Goal: Task Accomplishment & Management: Complete application form

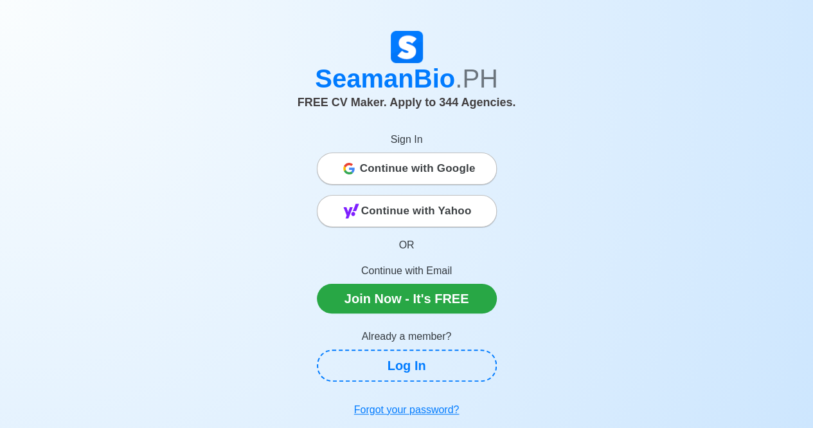
click at [423, 209] on span "Continue with Yahoo" at bounding box center [416, 211] width 111 height 26
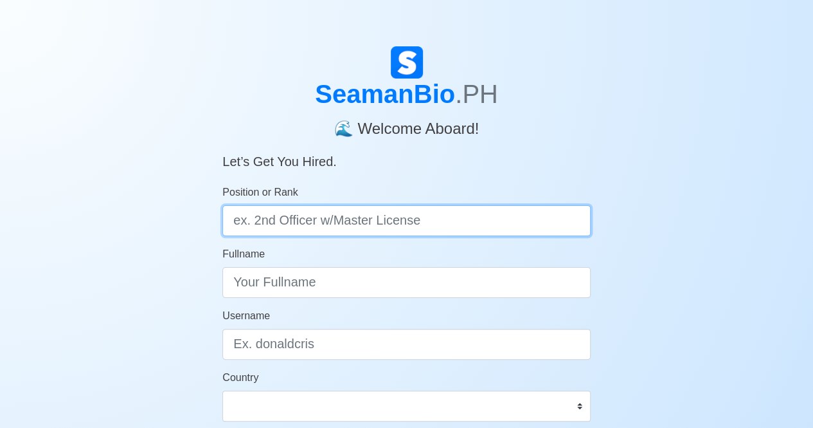
click at [252, 221] on input "Position or Rank" at bounding box center [406, 220] width 368 height 31
click at [319, 223] on input "Position or Rank" at bounding box center [406, 220] width 368 height 31
type input "m"
type input "Master"
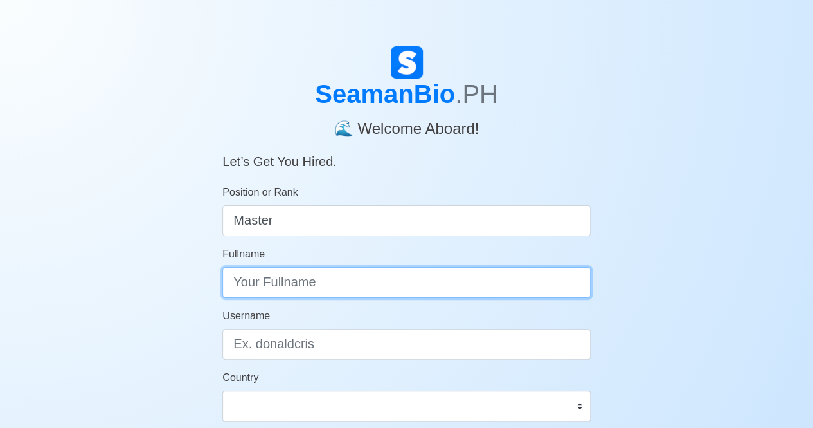
click at [288, 285] on input "Fullname" at bounding box center [406, 282] width 368 height 31
type input "Jovito B. Memndoza"
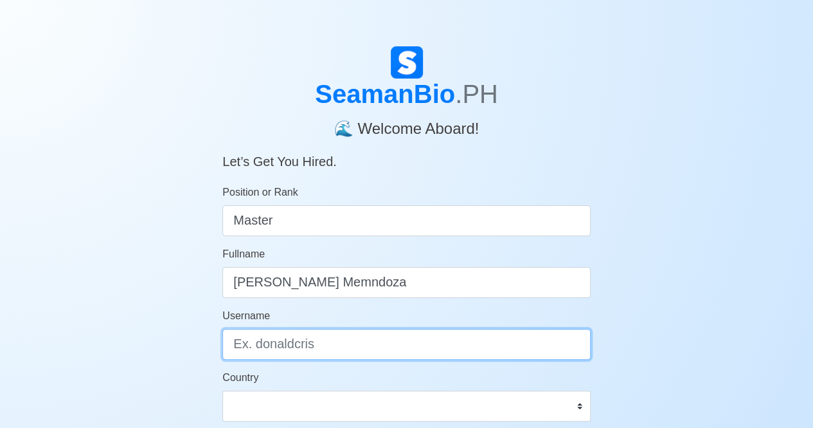
click at [307, 341] on input "Username" at bounding box center [406, 344] width 368 height 31
type input "Jovits"
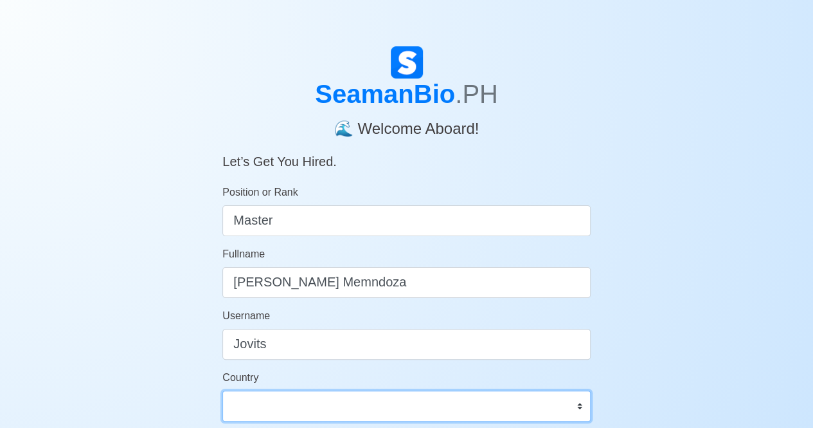
click at [251, 404] on select "Afghanistan Åland Islands Albania Algeria American Samoa Andorra Angola Anguill…" at bounding box center [406, 405] width 368 height 31
select select "PH"
click at [222, 390] on select "Afghanistan Åland Islands Albania Algeria American Samoa Andorra Angola Anguill…" at bounding box center [406, 405] width 368 height 31
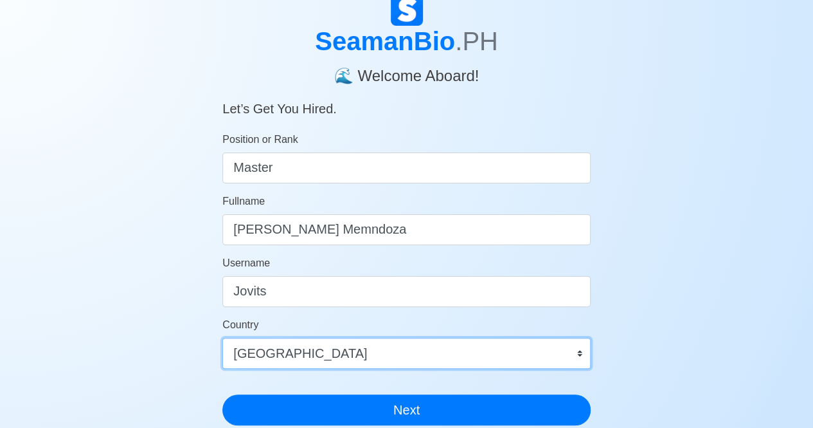
scroll to position [193, 0]
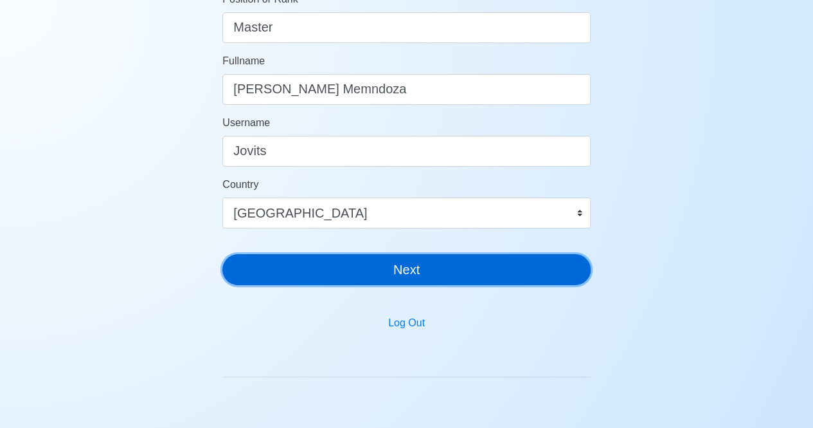
click at [420, 278] on button "Next" at bounding box center [406, 269] width 368 height 31
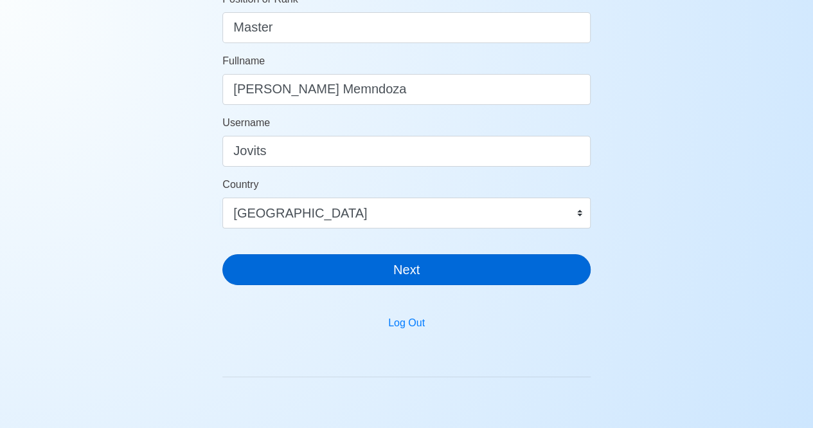
scroll to position [15, 0]
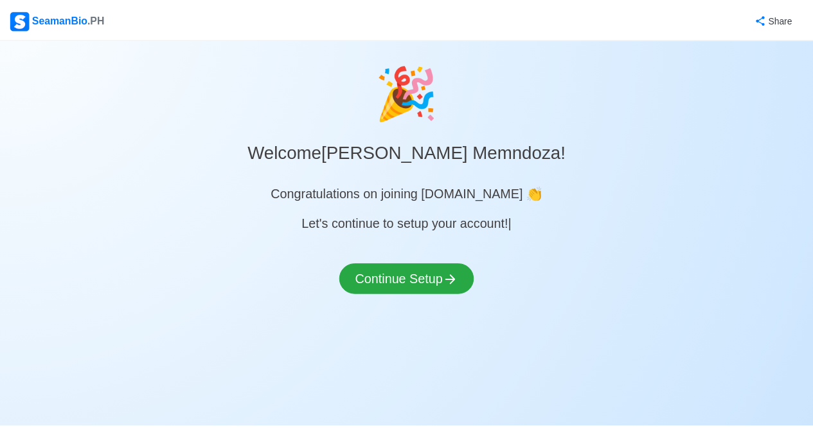
scroll to position [15, 0]
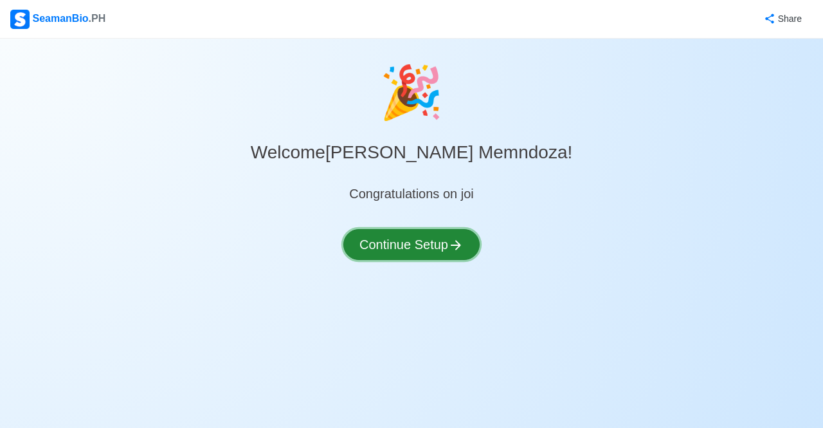
click at [408, 242] on button "Continue Setup" at bounding box center [411, 244] width 136 height 31
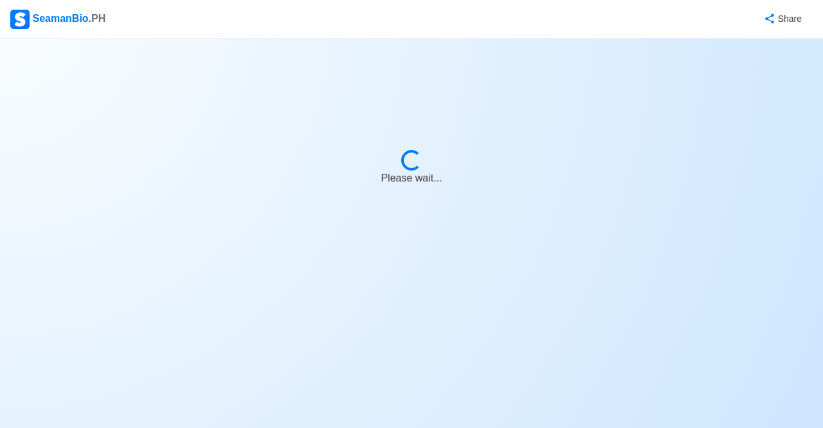
select select "Visible for Hiring"
select select "PH"
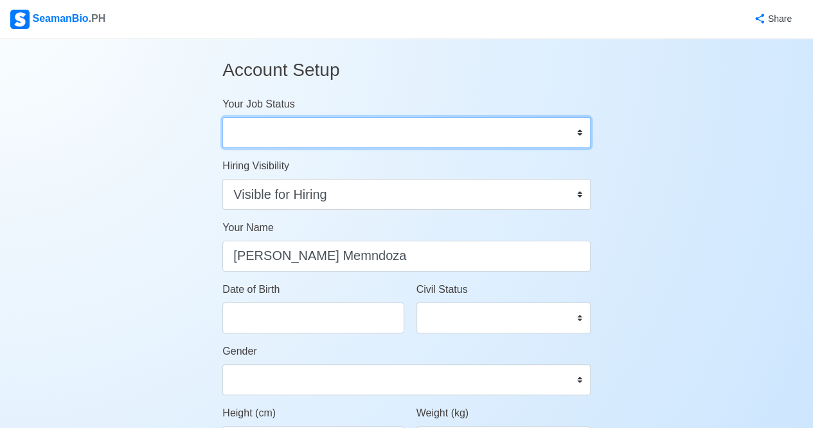
click at [250, 132] on select "Onboard Actively Looking for Job Not Looking for Job" at bounding box center [406, 132] width 368 height 31
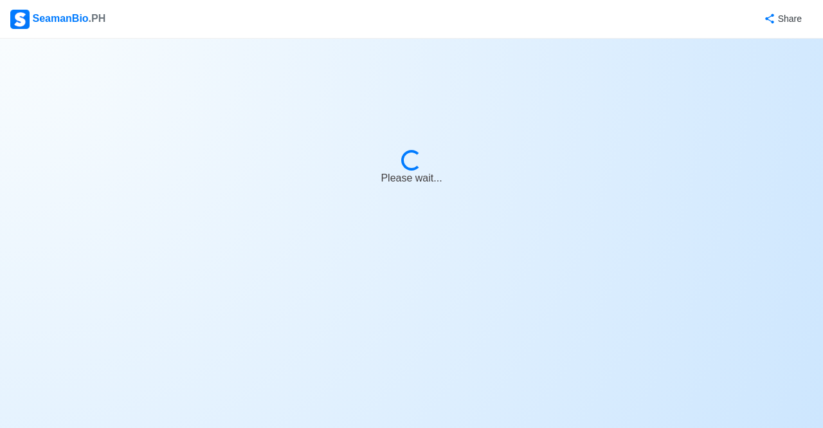
select select "Visible for Hiring"
select select "PH"
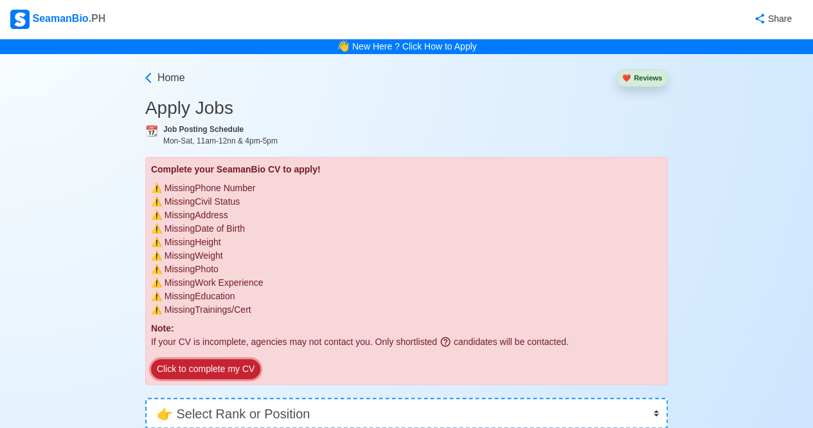
click at [217, 372] on button "Click to complete my CV" at bounding box center [205, 369] width 109 height 20
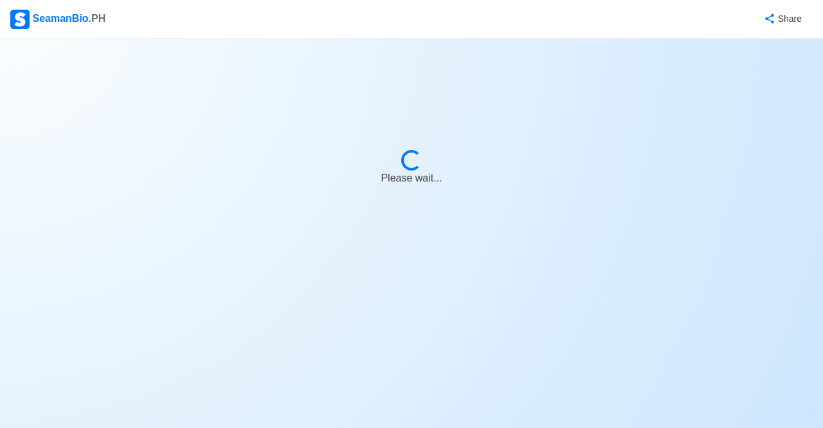
select select "Visible for Hiring"
select select "PH"
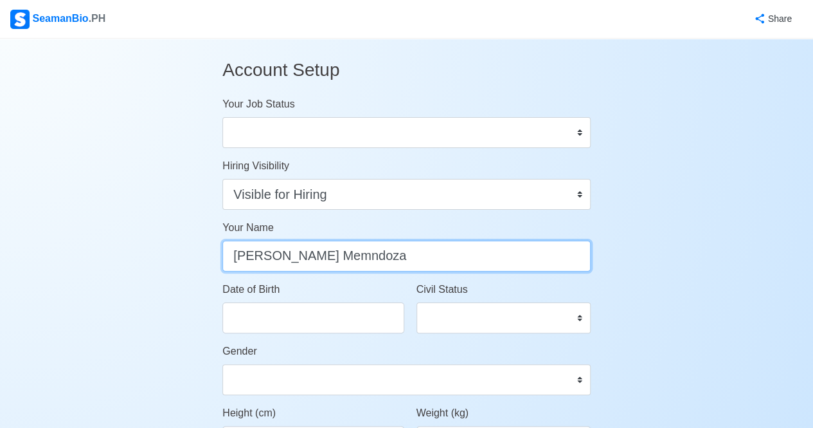
click at [321, 259] on input "Jovito B. Memndoza" at bounding box center [406, 255] width 368 height 31
click at [312, 255] on input "Jovito B. Memndoza" at bounding box center [406, 255] width 368 height 31
type input "Jovito B. Mendoza"
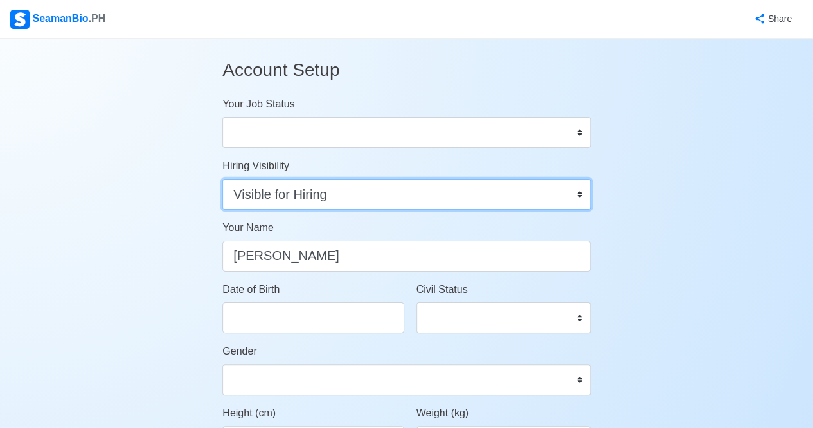
click at [321, 194] on select "Visible for Hiring Not Visible for Hiring" at bounding box center [406, 194] width 368 height 31
click at [222, 179] on select "Visible for Hiring Not Visible for Hiring" at bounding box center [406, 194] width 368 height 31
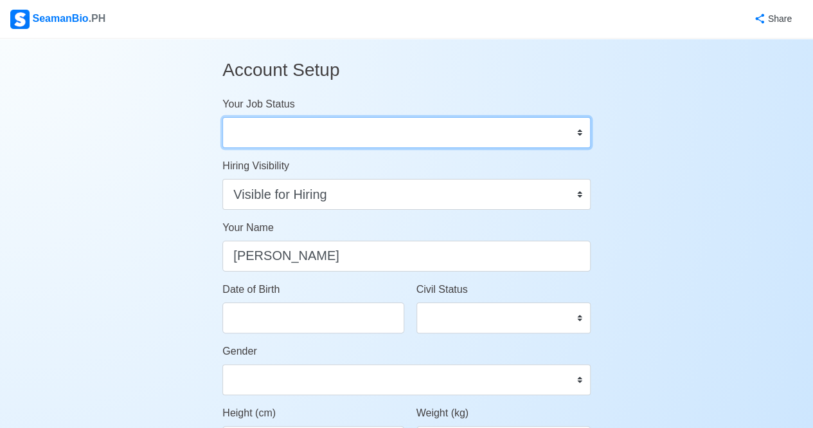
click at [293, 136] on select "Onboard Actively Looking for Job Not Looking for Job" at bounding box center [406, 132] width 368 height 31
select select "Actively Looking for Job"
click at [222, 117] on select "Onboard Actively Looking for Job Not Looking for Job" at bounding box center [406, 132] width 368 height 31
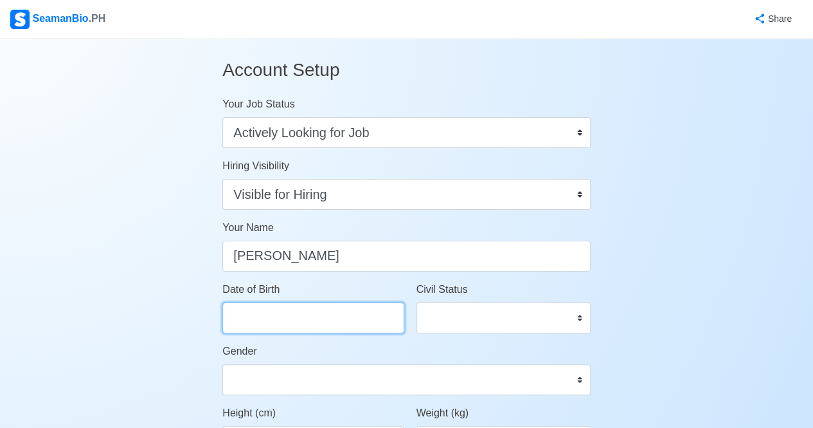
click at [254, 309] on input "Date of Birth" at bounding box center [312, 317] width 181 height 31
select select "****"
select select "*********"
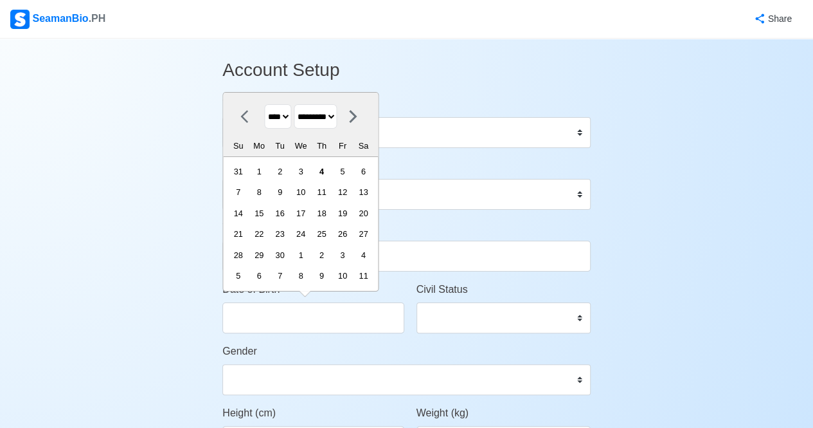
click at [292, 122] on select "**** **** **** **** **** **** **** **** **** **** **** **** **** **** **** ****…" at bounding box center [278, 116] width 27 height 25
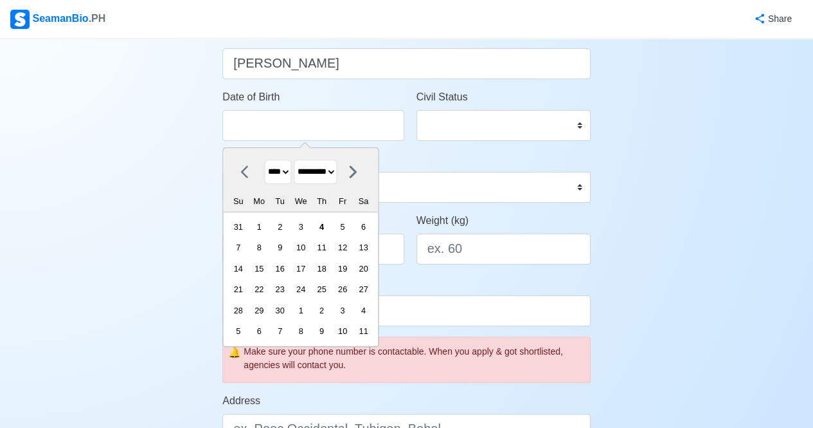
scroll to position [193, 0]
click at [288, 171] on select "**** **** **** **** **** **** **** **** **** **** **** **** **** **** **** ****…" at bounding box center [278, 171] width 27 height 25
select select "****"
click at [265, 159] on select "**** **** **** **** **** **** **** **** **** **** **** **** **** **** **** ****…" at bounding box center [278, 171] width 27 height 25
click at [338, 171] on select "******* ******** ***** ***** *** **** **** ****** ********* ******* ******** **…" at bounding box center [315, 171] width 43 height 25
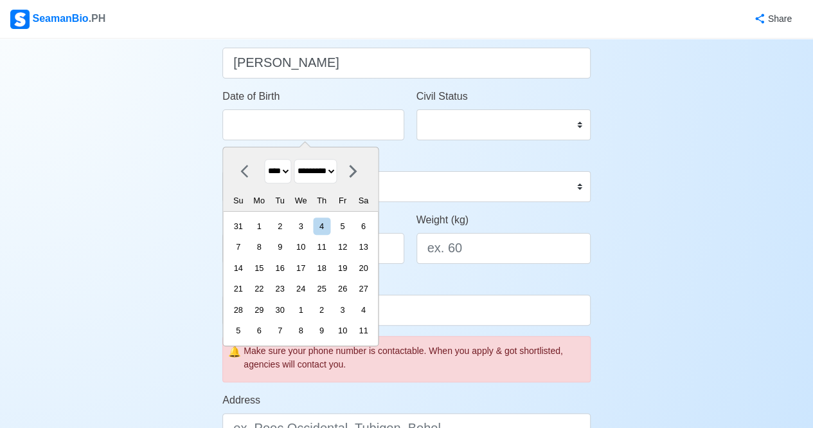
select select "********"
click at [298, 159] on select "******* ******** ***** ***** *** **** **** ****** ********* ******* ******** **…" at bounding box center [315, 171] width 43 height 25
click at [289, 264] on div "11" at bounding box center [279, 267] width 17 height 17
type input "02/11/1969"
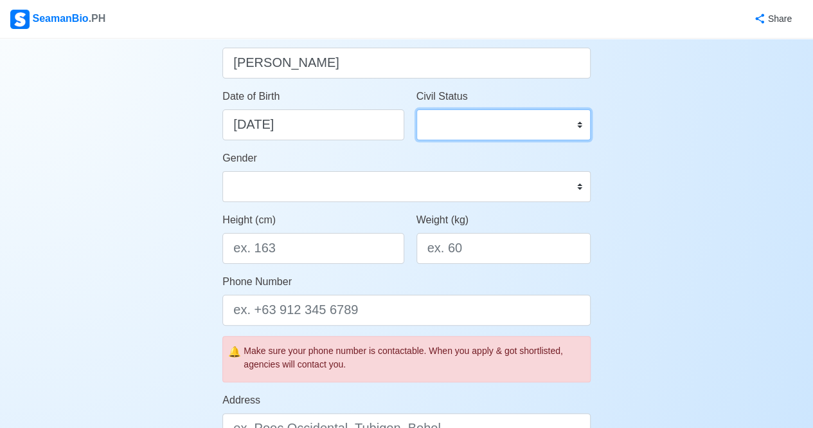
click at [571, 124] on select "Single Married Widowed Separated" at bounding box center [504, 124] width 174 height 31
select select "Married"
click at [417, 109] on select "Single Married Widowed Separated" at bounding box center [504, 124] width 174 height 31
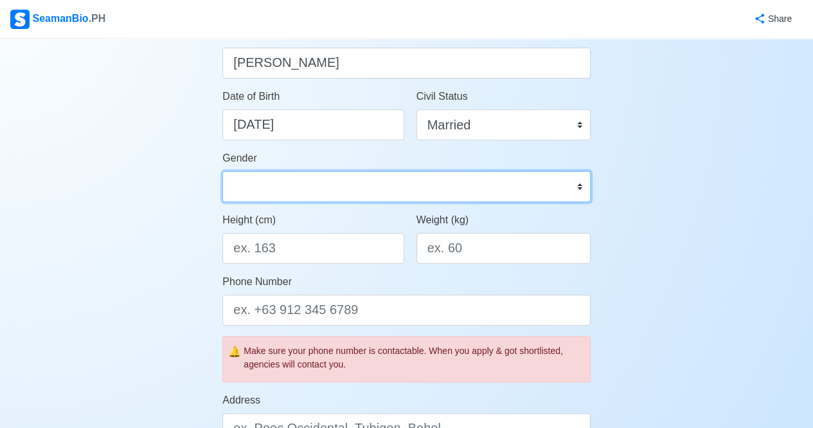
click at [370, 190] on select "Male Female" at bounding box center [406, 186] width 368 height 31
select select "[DEMOGRAPHIC_DATA]"
click at [222, 171] on select "Male Female" at bounding box center [406, 186] width 368 height 31
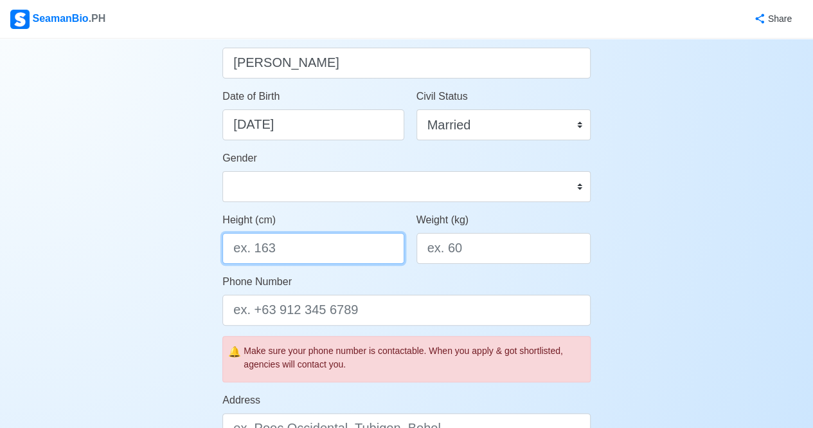
click at [298, 243] on input "Height (cm)" at bounding box center [312, 248] width 181 height 31
type input "173"
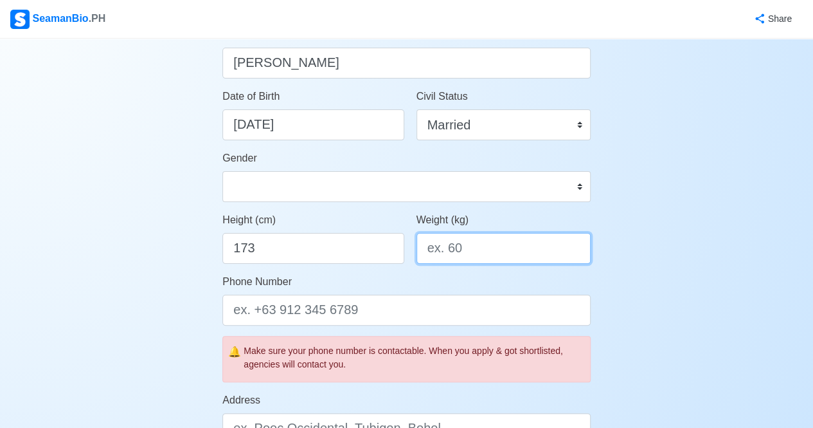
click at [467, 240] on input "Weight (kg)" at bounding box center [504, 248] width 174 height 31
type input "76"
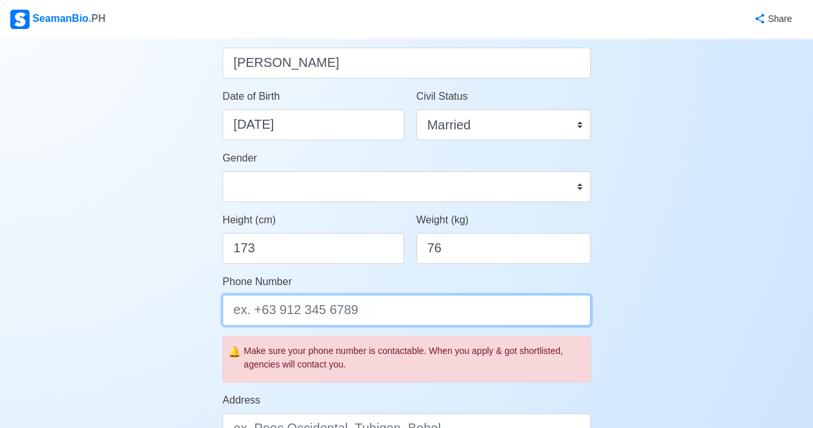
click at [359, 311] on input "Phone Number" at bounding box center [406, 309] width 368 height 31
type input "[PHONE_NUMBER]"
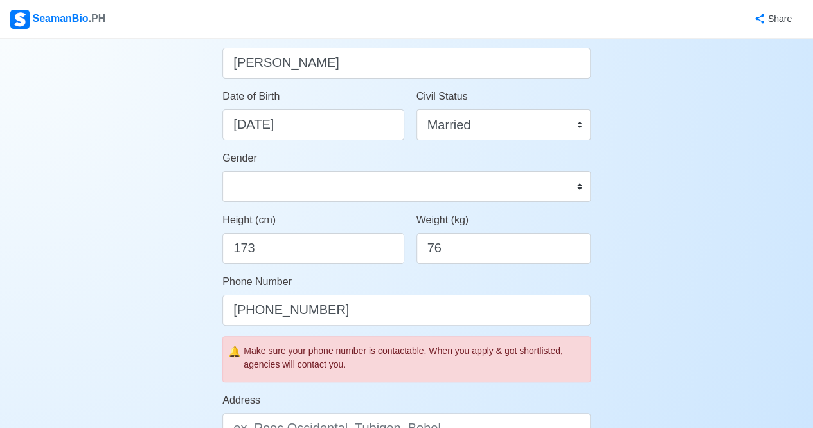
click at [397, 360] on div "Make sure your phone number is contactable. When you apply & got shortlisted, a…" at bounding box center [414, 357] width 341 height 27
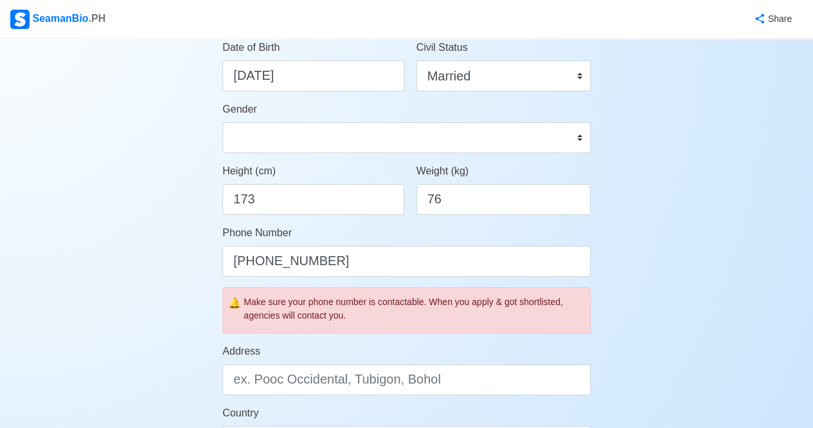
scroll to position [386, 0]
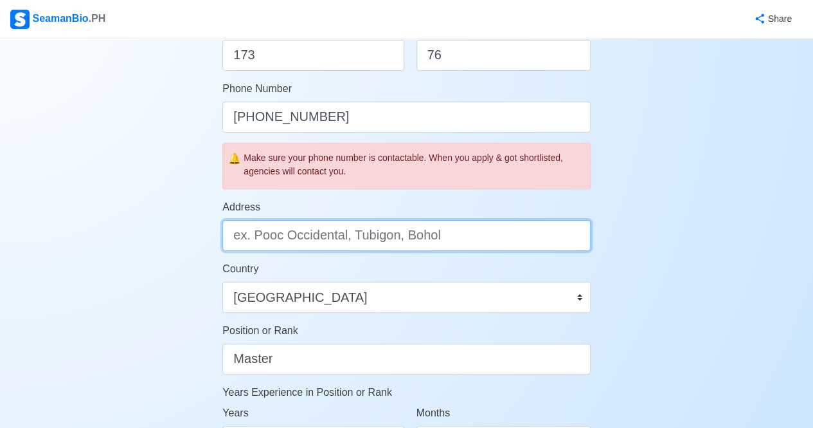
click at [274, 233] on input "Address" at bounding box center [406, 235] width 368 height 31
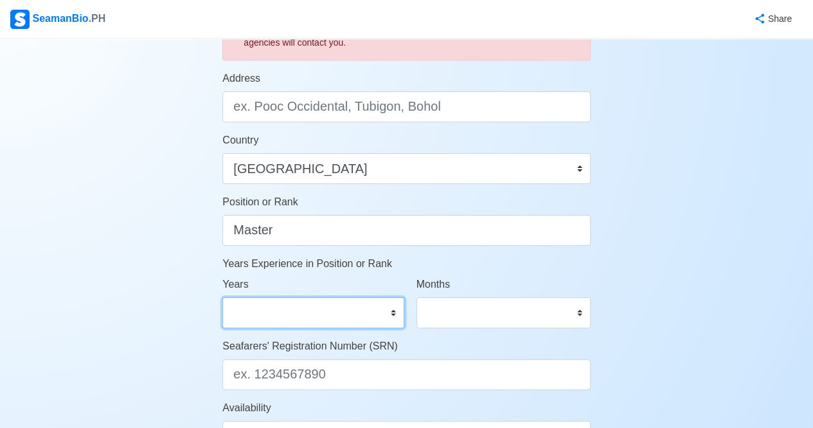
click at [391, 309] on select "0 1 2 3 4 5 6 7 8 9 10 11 12 13 14 15 16 17 18 19 20 21 22 23 24 25 26 27 28 29…" at bounding box center [312, 312] width 181 height 31
click at [222, 297] on select "0 1 2 3 4 5 6 7 8 9 10 11 12 13 14 15 16 17 18 19 20 21 22 23 24 25 26 27 28 29…" at bounding box center [312, 312] width 181 height 31
click at [393, 309] on select "0 1 2 3 4 5 6 7 8 9 10 11 12 13 14 15 16 17 18 19 20 21 22 23 24 25 26 27 28 29…" at bounding box center [312, 312] width 181 height 31
select select "18"
click at [222, 297] on select "0 1 2 3 4 5 6 7 8 9 10 11 12 13 14 15 16 17 18 19 20 21 22 23 24 25 26 27 28 29…" at bounding box center [312, 312] width 181 height 31
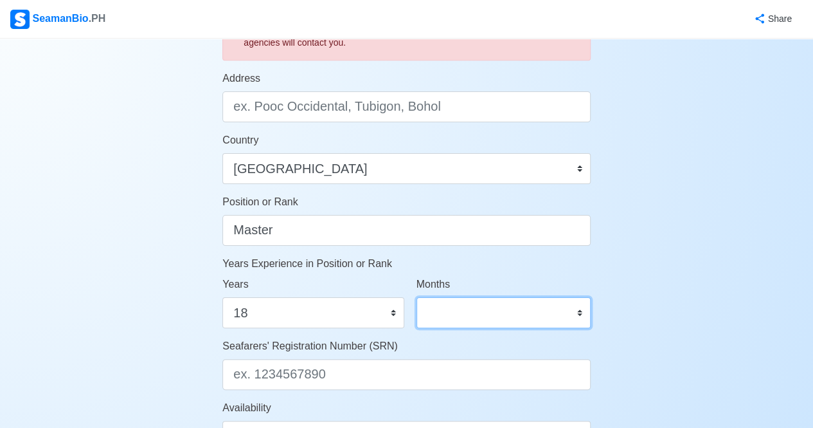
click at [568, 312] on select "0 1 2 3 4 5 6 7 8 9 10 11" at bounding box center [504, 312] width 174 height 31
select select "0"
click at [417, 297] on select "0 1 2 3 4 5 6 7 8 9 10 11" at bounding box center [504, 312] width 174 height 31
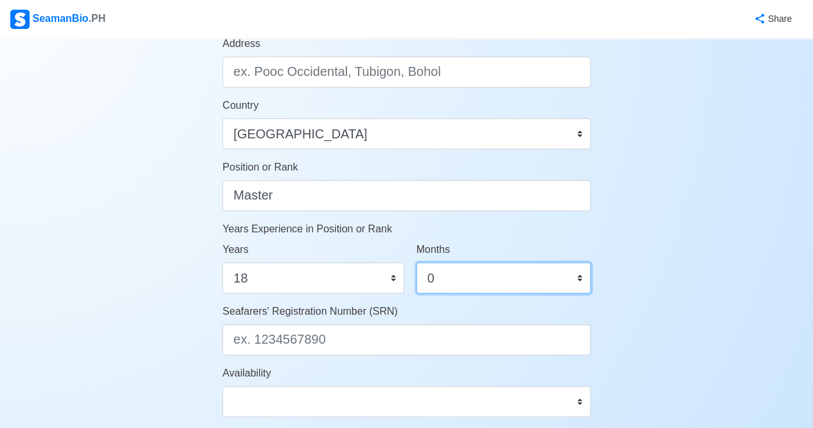
scroll to position [579, 0]
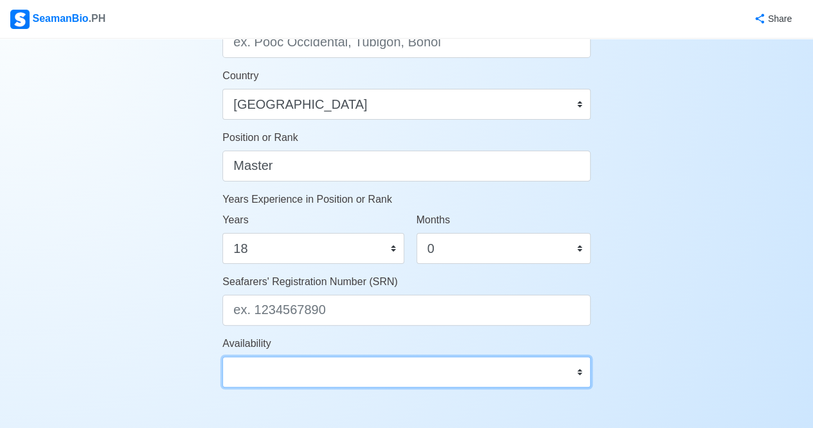
click at [508, 381] on select "Immediate Oct 2025 Nov 2025 Dec 2025 Jan 2026 Feb 2026 Mar 2026 Apr 2026 May 20…" at bounding box center [406, 371] width 368 height 31
select select "1759248000000"
click at [222, 356] on select "Immediate Oct 2025 Nov 2025 Dec 2025 Jan 2026 Feb 2026 Mar 2026 Apr 2026 May 20…" at bounding box center [406, 371] width 368 height 31
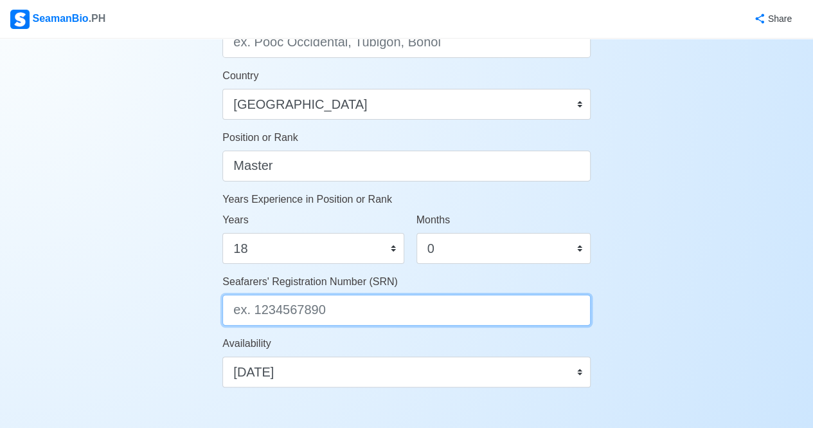
click at [351, 309] on input "Seafarers' Registration Number (SRN)" at bounding box center [406, 309] width 368 height 31
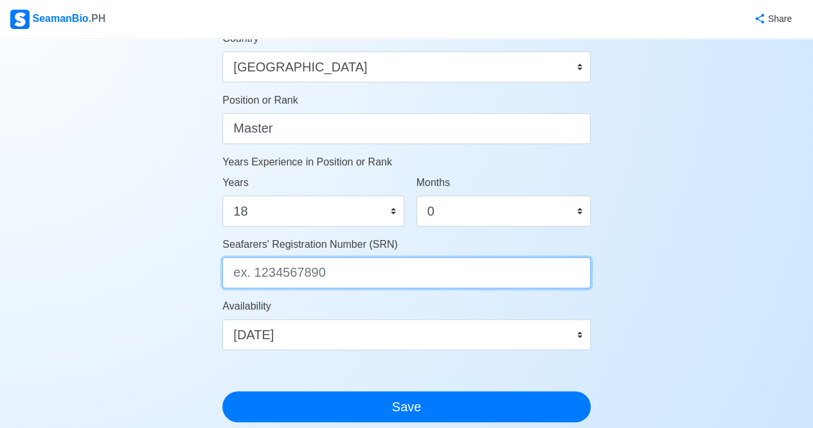
scroll to position [643, 0]
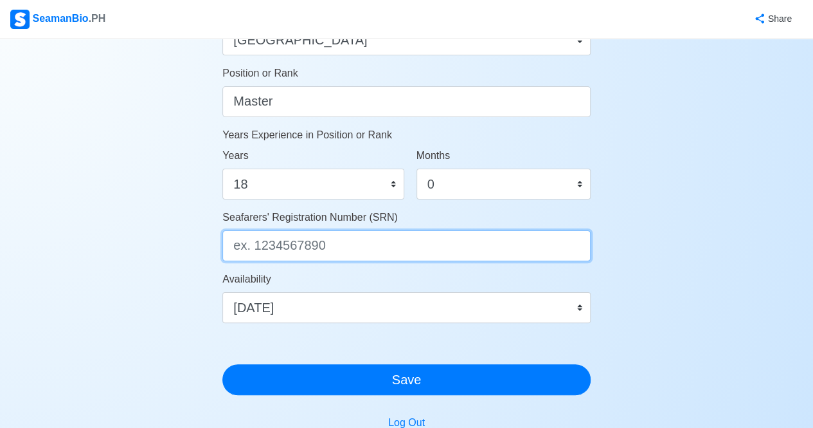
drag, startPoint x: 343, startPoint y: 310, endPoint x: 276, endPoint y: 309, distance: 66.2
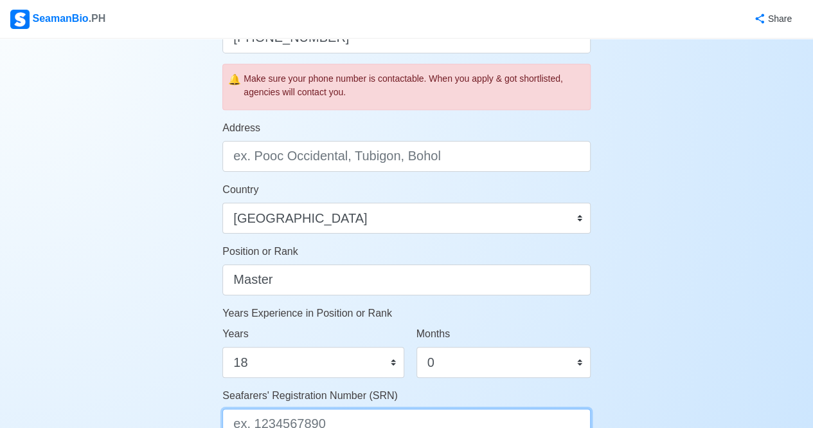
scroll to position [445, 0]
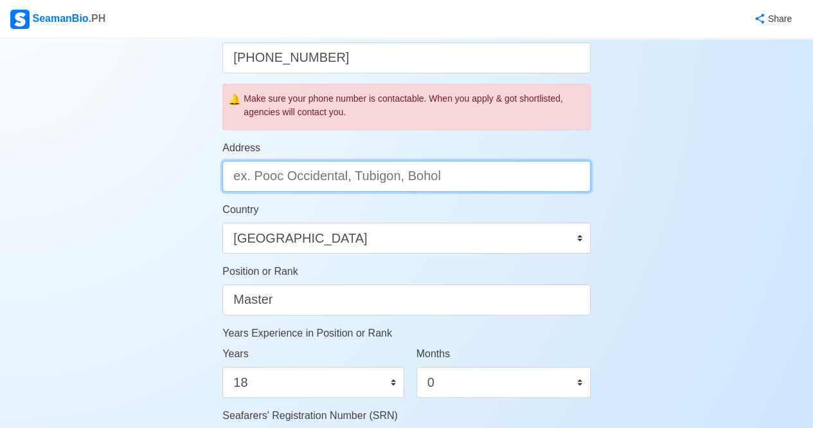
click at [409, 174] on input "Address" at bounding box center [406, 176] width 368 height 31
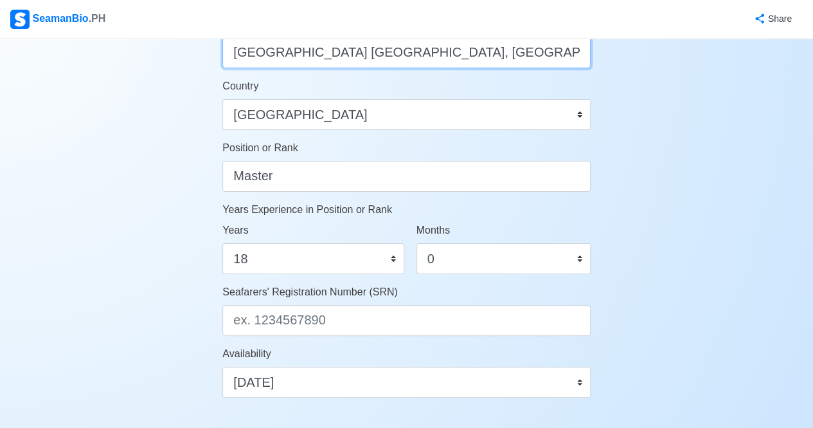
scroll to position [573, 0]
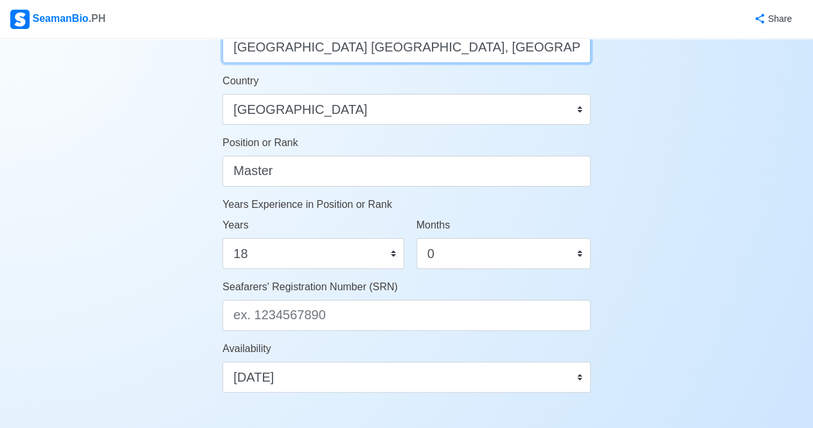
type input "Cairo St. North Village Metropolis Jaro, Iloilo City"
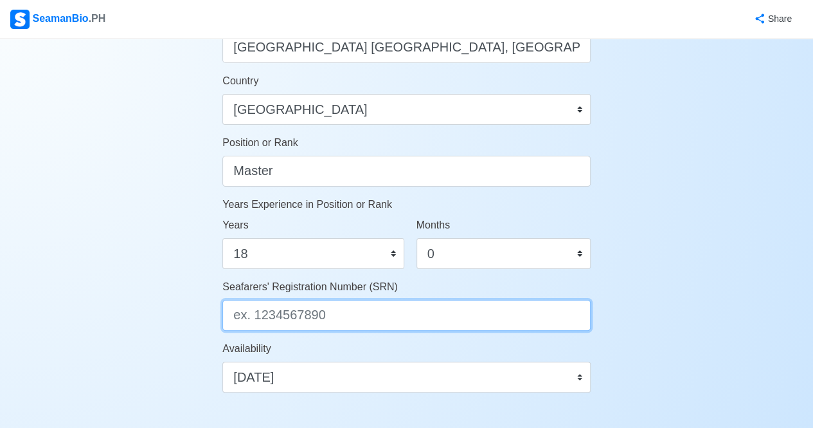
click at [338, 314] on input "Seafarers' Registration Number (SRN)" at bounding box center [406, 315] width 368 height 31
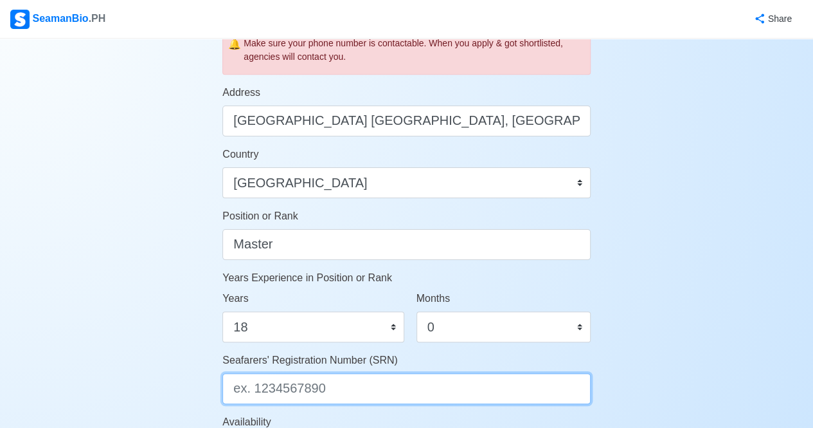
scroll to position [514, 0]
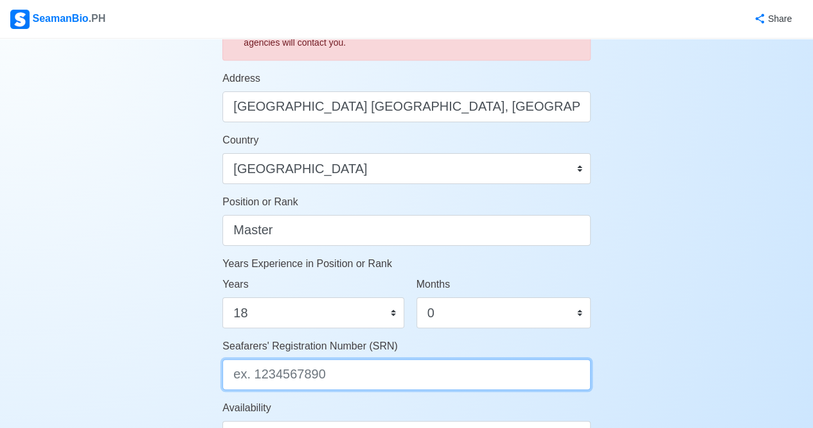
click at [363, 370] on input "Seafarers' Registration Number (SRN)" at bounding box center [406, 374] width 368 height 31
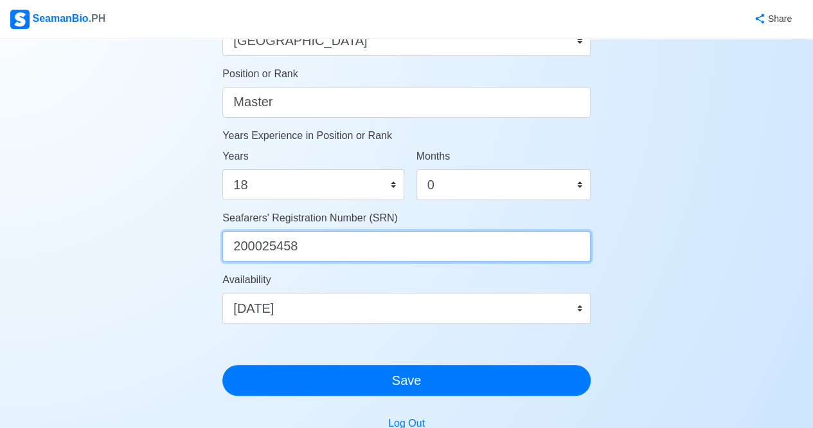
scroll to position [643, 0]
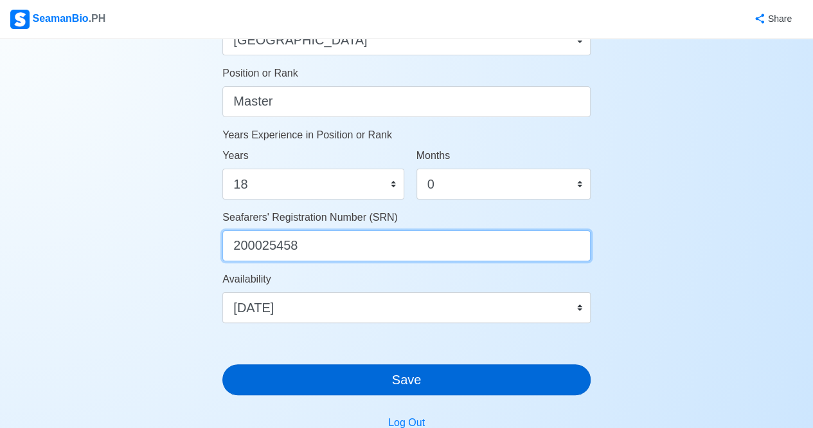
type input "200025458"
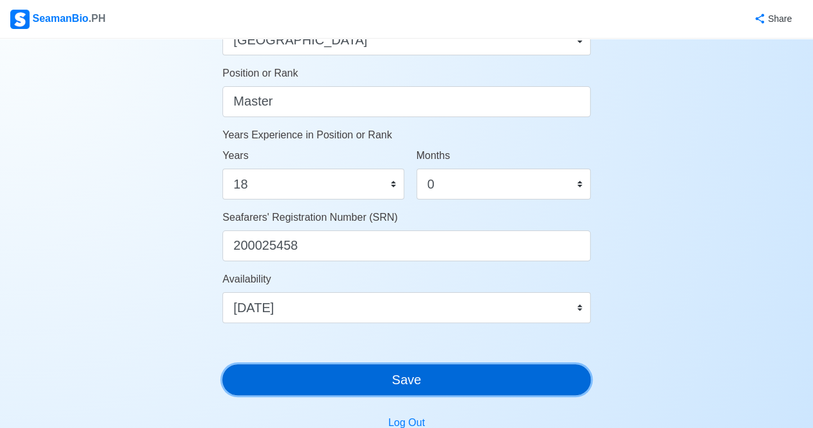
click at [401, 380] on button "Save" at bounding box center [406, 379] width 368 height 31
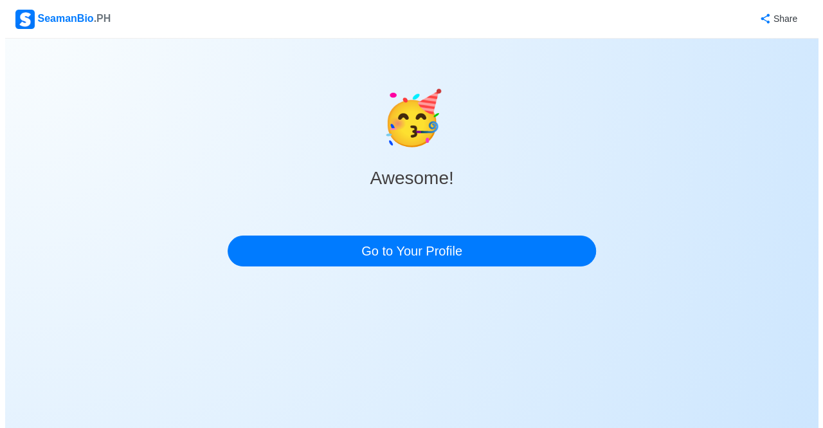
scroll to position [0, 0]
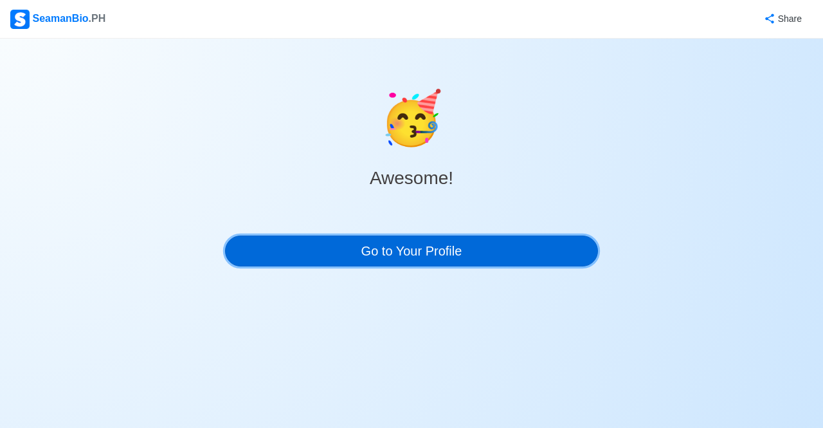
click at [397, 251] on link "Go to Your Profile" at bounding box center [411, 250] width 373 height 31
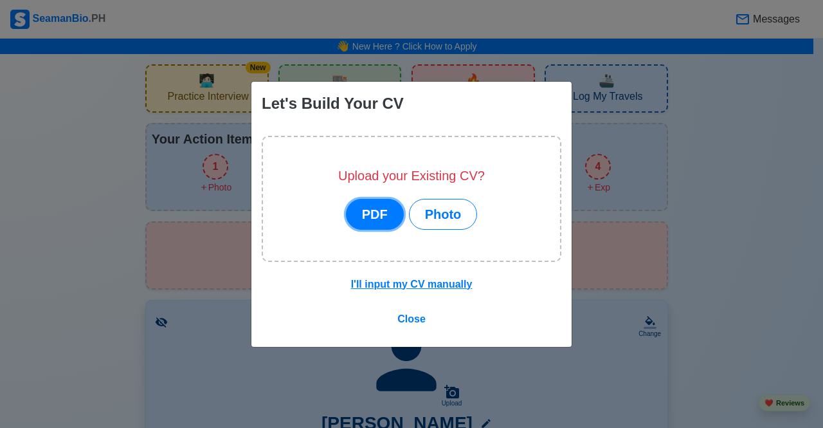
click at [375, 214] on button "PDF" at bounding box center [375, 214] width 58 height 31
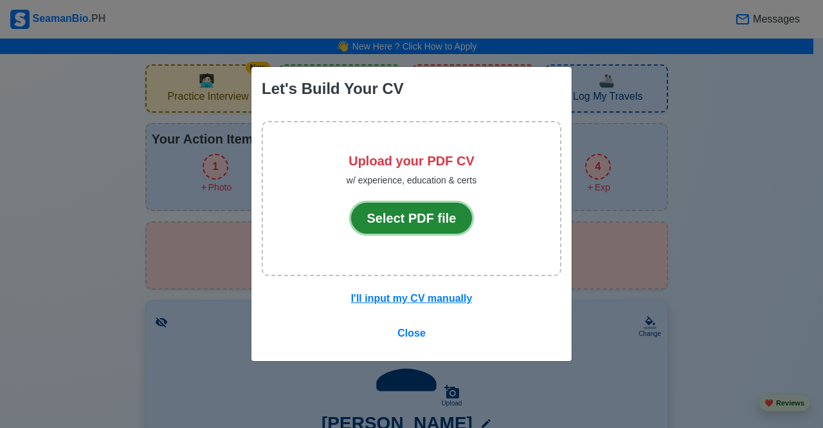
click at [411, 217] on button "Select PDF file" at bounding box center [412, 218] width 122 height 31
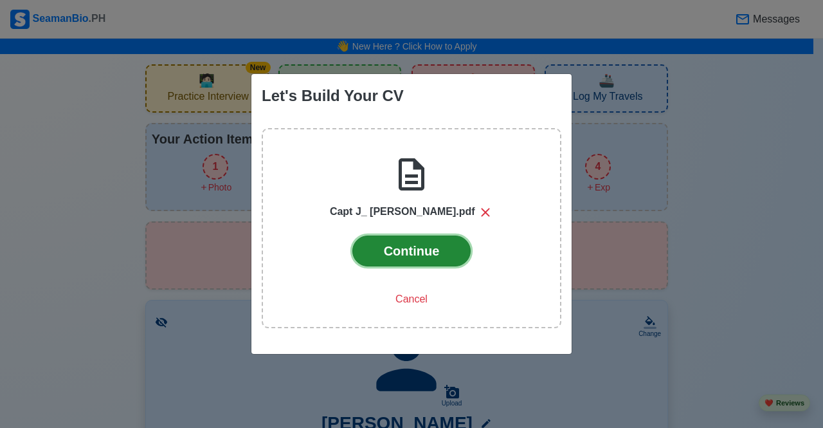
click at [411, 257] on button "Continue" at bounding box center [411, 250] width 119 height 31
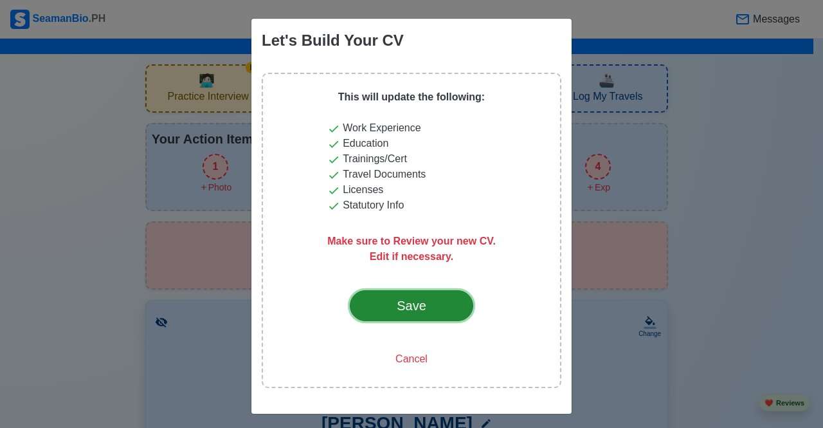
click at [418, 309] on div "Save" at bounding box center [411, 305] width 60 height 19
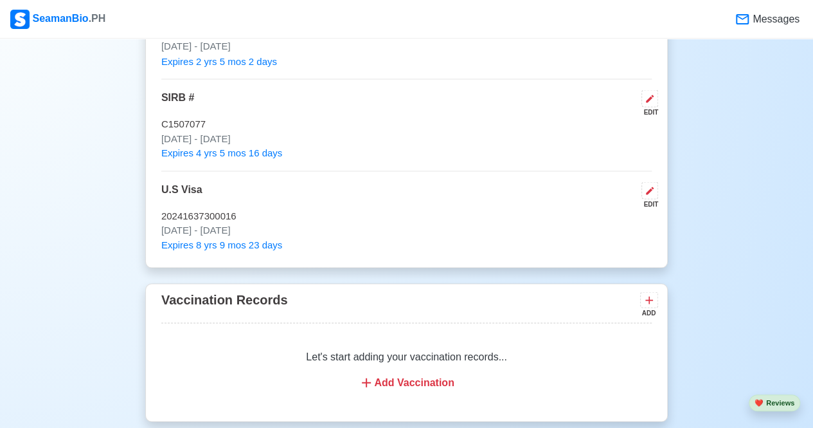
scroll to position [1350, 0]
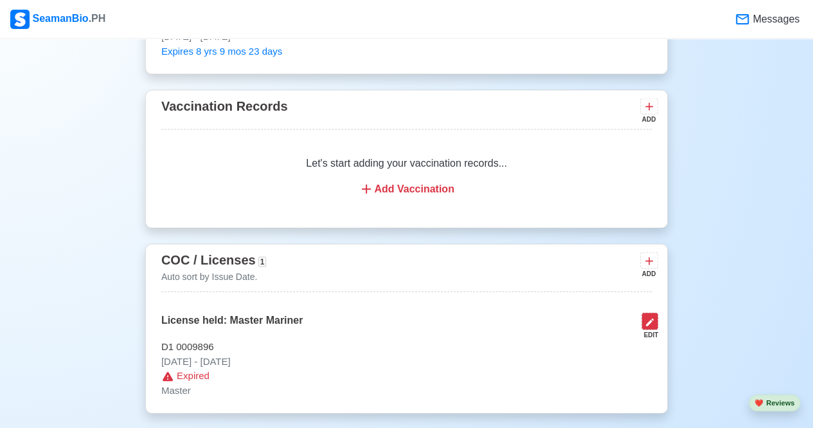
click at [647, 318] on icon at bounding box center [650, 322] width 10 height 10
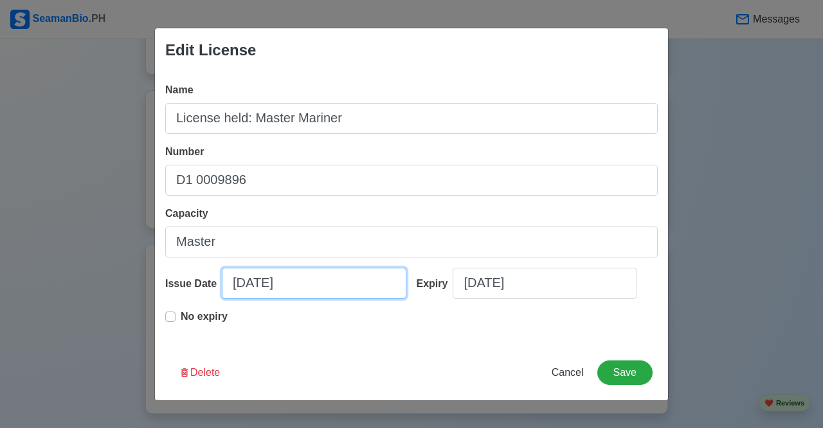
select select "****"
select select "*********"
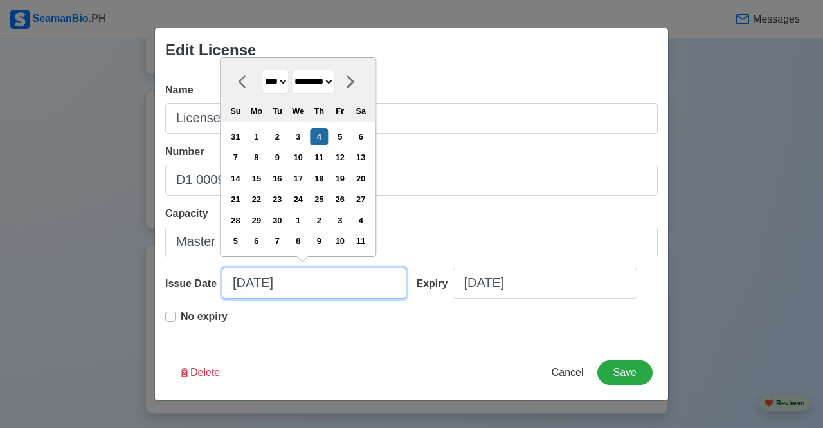
click at [244, 276] on input "09/04/2025" at bounding box center [314, 282] width 185 height 31
click at [285, 83] on select "**** **** **** **** **** **** **** **** **** **** **** **** **** **** **** ****…" at bounding box center [275, 81] width 27 height 25
select select "****"
click at [262, 71] on select "**** **** **** **** **** **** **** **** **** **** **** **** **** **** **** ****…" at bounding box center [275, 81] width 27 height 25
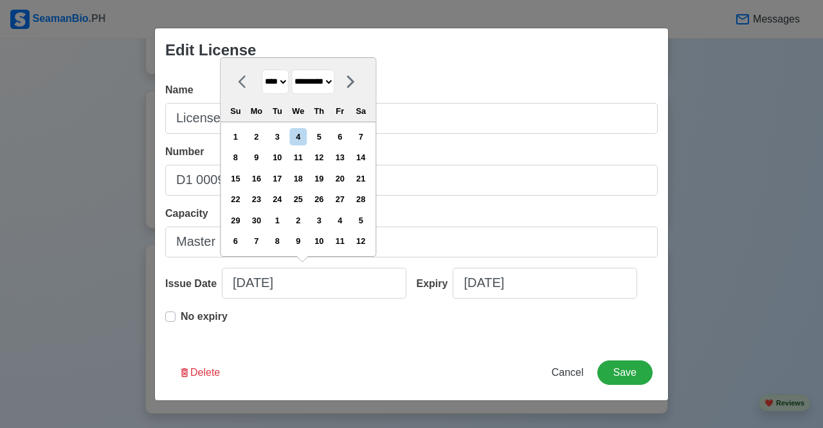
click at [334, 83] on select "******* ******** ***** ***** *** **** **** ****** ********* ******* ******** **…" at bounding box center [312, 81] width 43 height 25
select select "****"
click at [296, 69] on select "******* ******** ***** ***** *** **** **** ****** ********* ******* ******** **…" at bounding box center [312, 81] width 43 height 25
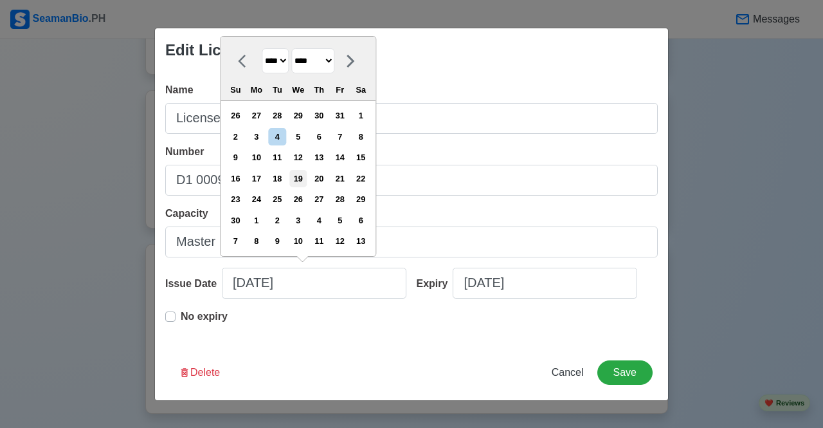
click at [307, 176] on div "19" at bounding box center [297, 178] width 17 height 17
type input "06/19/2024"
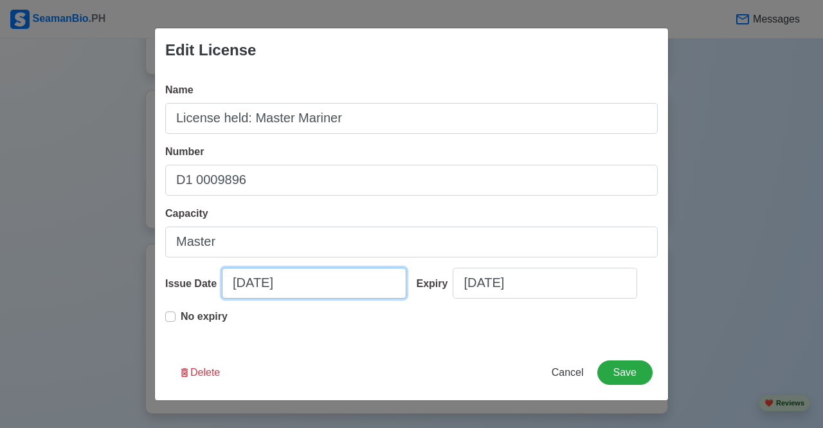
select select "****"
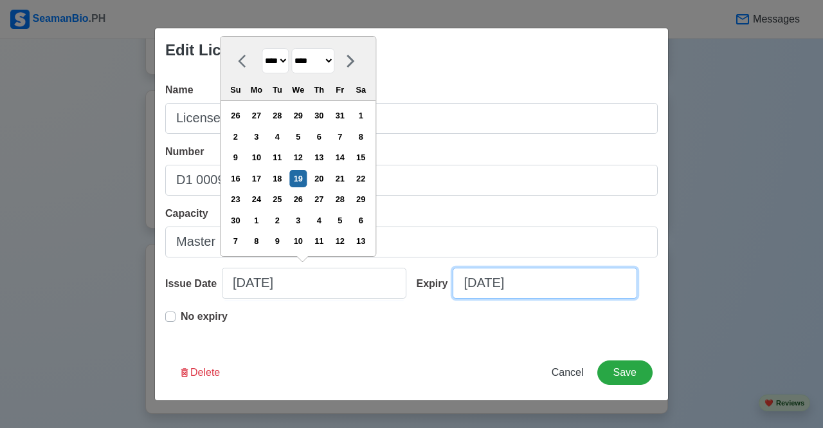
click at [474, 280] on input "09/04/2025" at bounding box center [545, 282] width 185 height 31
select select "****"
select select "*********"
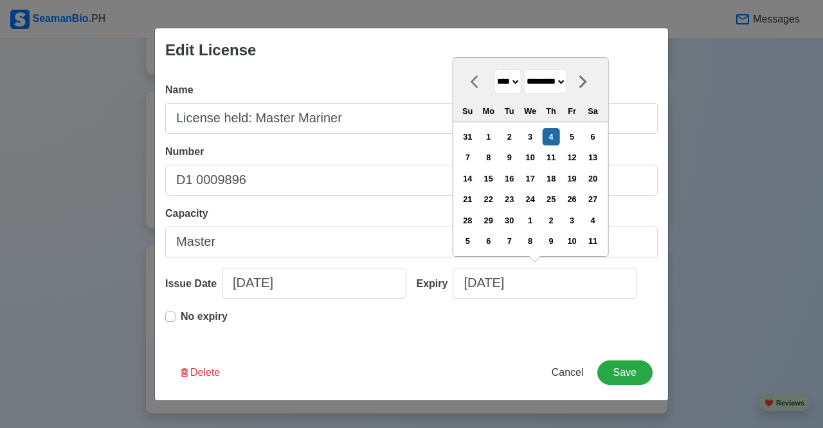
click at [521, 83] on select "**** **** **** **** **** **** **** **** **** **** **** **** **** **** **** ****…" at bounding box center [507, 81] width 27 height 25
select select "****"
click at [494, 69] on select "**** **** **** **** **** **** **** **** **** **** **** **** **** **** **** ****…" at bounding box center [507, 81] width 27 height 25
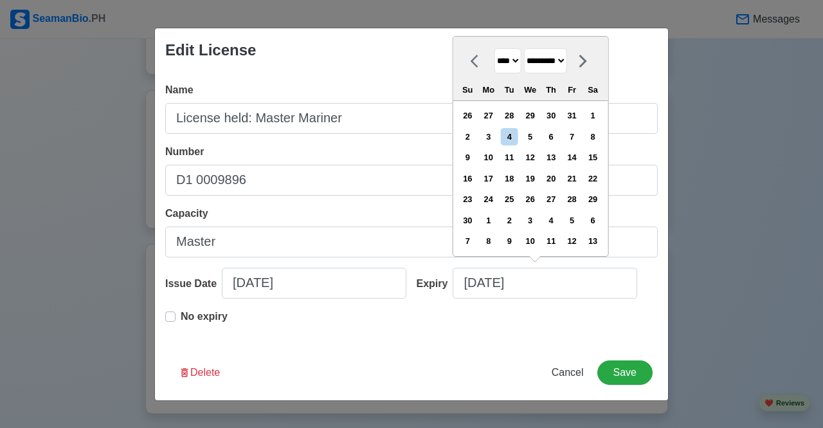
click at [566, 62] on select "******* ******** ***** ***** *** **** **** ****** ********* ******* ******** **…" at bounding box center [544, 60] width 43 height 25
select select "****"
click at [528, 71] on select "******* ******** ***** ***** *** **** **** ****** ********* ******* ******** **…" at bounding box center [544, 60] width 43 height 25
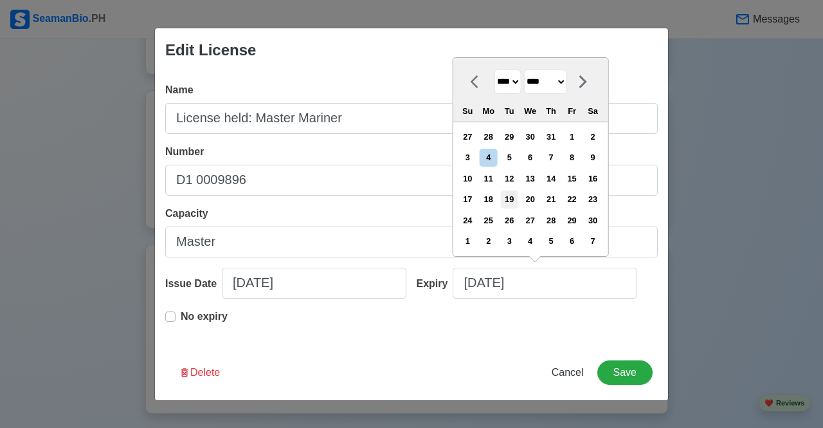
click at [518, 200] on div "19" at bounding box center [509, 198] width 17 height 17
type input "06/19/2029"
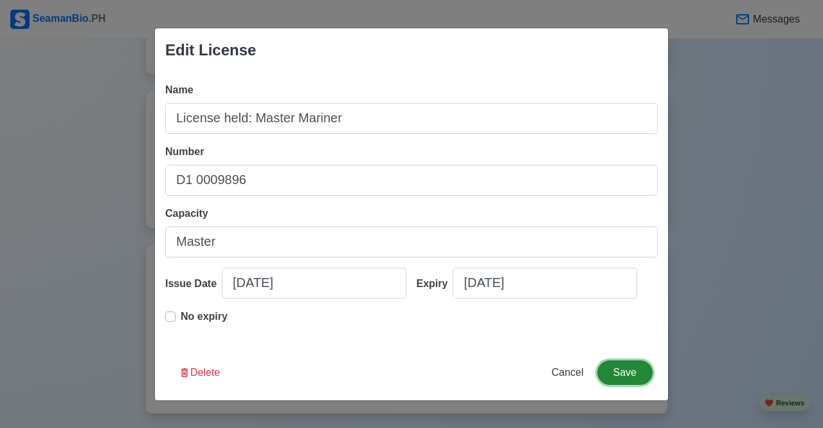
click at [615, 372] on button "Save" at bounding box center [624, 372] width 55 height 24
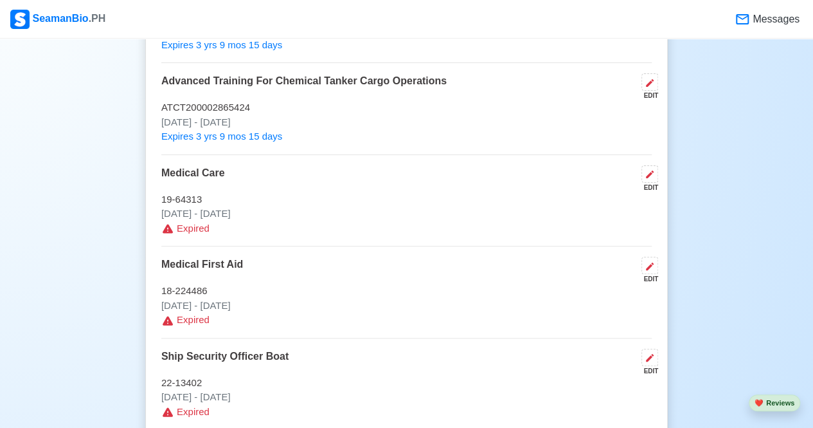
scroll to position [2572, 0]
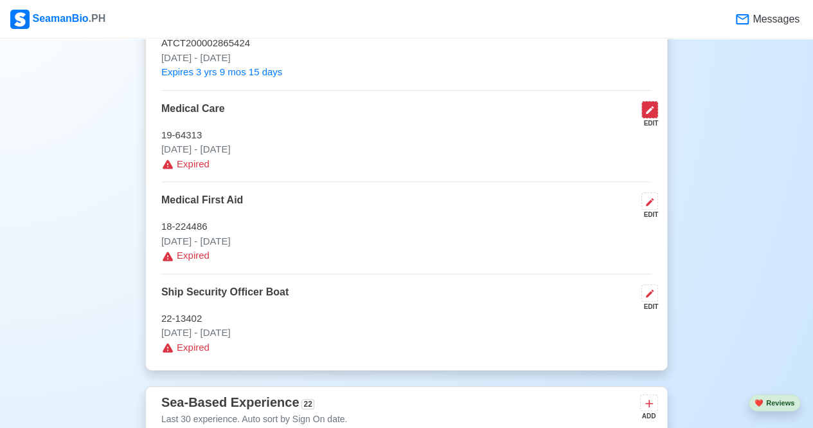
click at [649, 106] on icon at bounding box center [650, 110] width 8 height 8
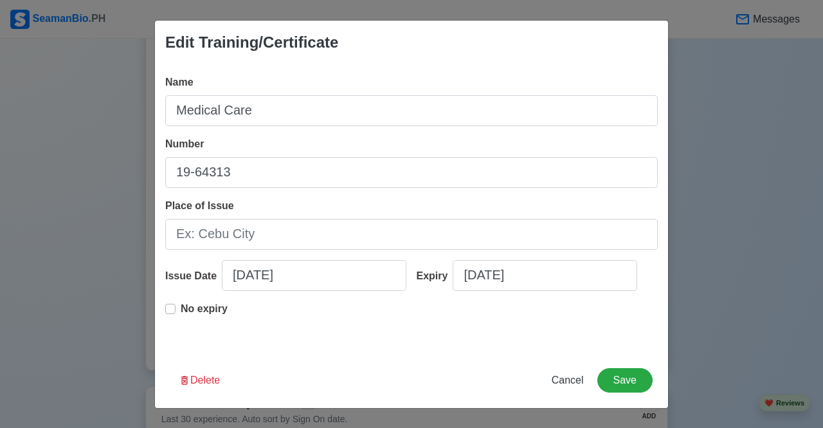
click at [181, 307] on label "No expiry" at bounding box center [204, 314] width 47 height 26
type input "11/12/2015"
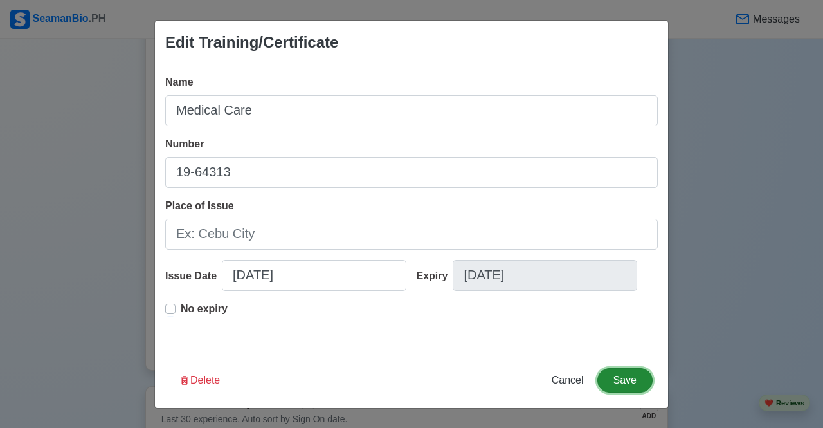
click at [627, 381] on button "Save" at bounding box center [624, 380] width 55 height 24
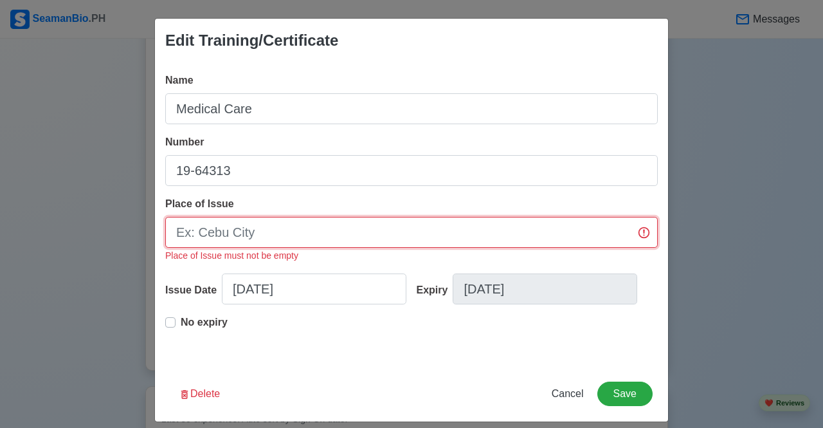
click at [234, 231] on input "Place of Issue" at bounding box center [411, 232] width 492 height 31
type input "m"
type input "M"
type input "p"
type input "[GEOGRAPHIC_DATA]"
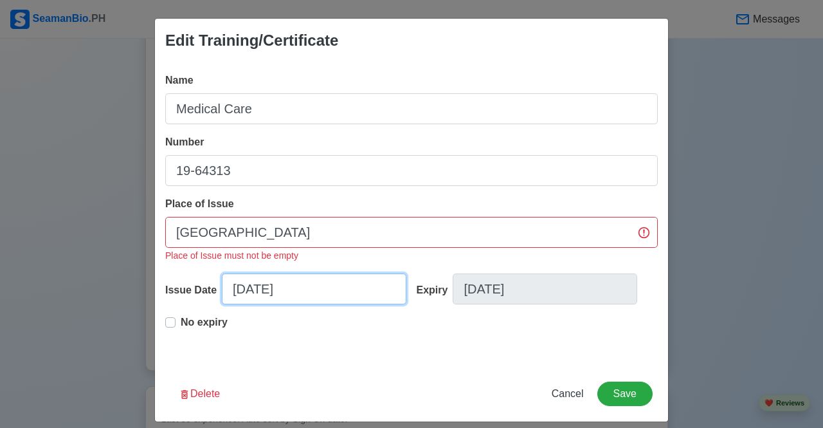
click at [332, 294] on input "11/12/2015" at bounding box center [314, 288] width 185 height 31
select select "****"
select select "********"
click at [303, 394] on div "Delete Cancel Save" at bounding box center [411, 401] width 513 height 40
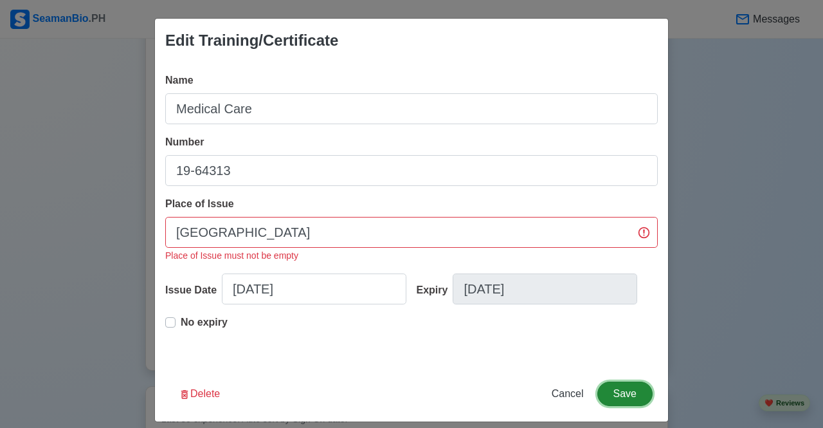
click at [624, 401] on button "Save" at bounding box center [624, 393] width 55 height 24
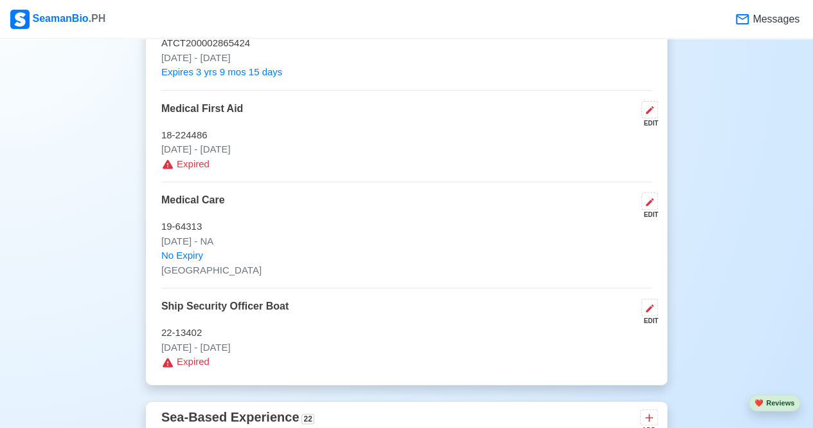
click at [173, 158] on icon at bounding box center [167, 164] width 13 height 13
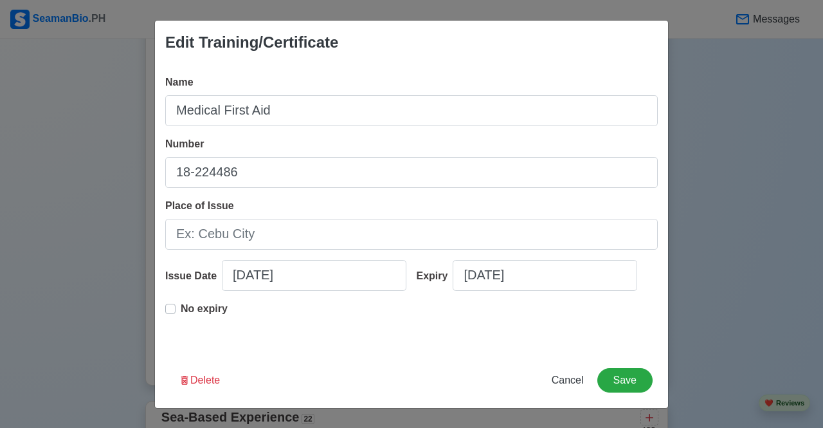
click at [181, 312] on label "No expiry" at bounding box center [204, 314] width 47 height 26
type input "11/12/2015"
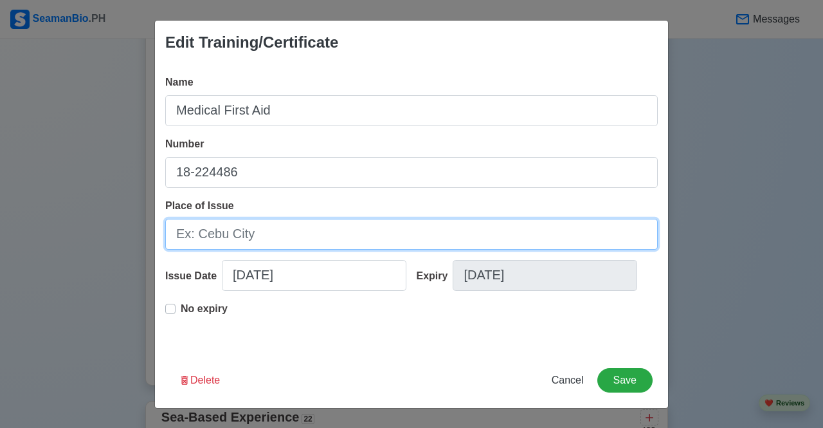
drag, startPoint x: 250, startPoint y: 233, endPoint x: 175, endPoint y: 233, distance: 75.2
click at [175, 233] on input "Place of Issue" at bounding box center [411, 234] width 492 height 31
type input "[GEOGRAPHIC_DATA]"
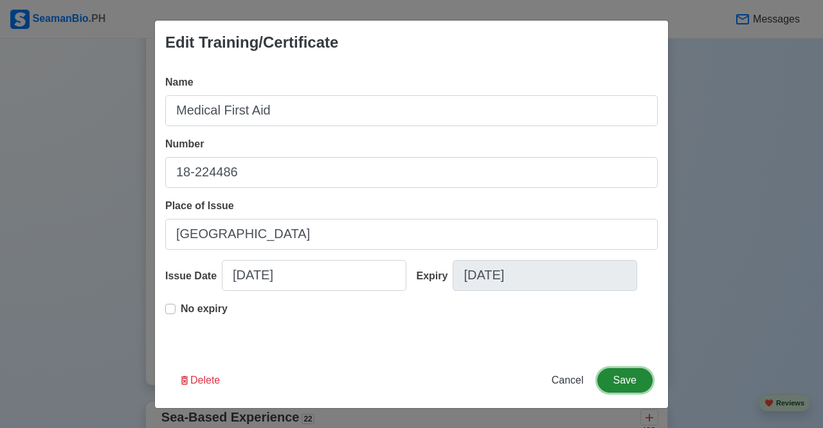
click at [640, 372] on button "Save" at bounding box center [624, 380] width 55 height 24
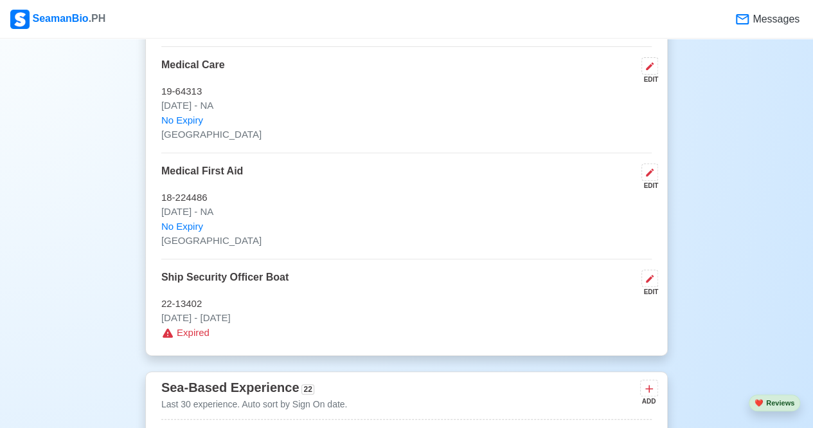
scroll to position [2636, 0]
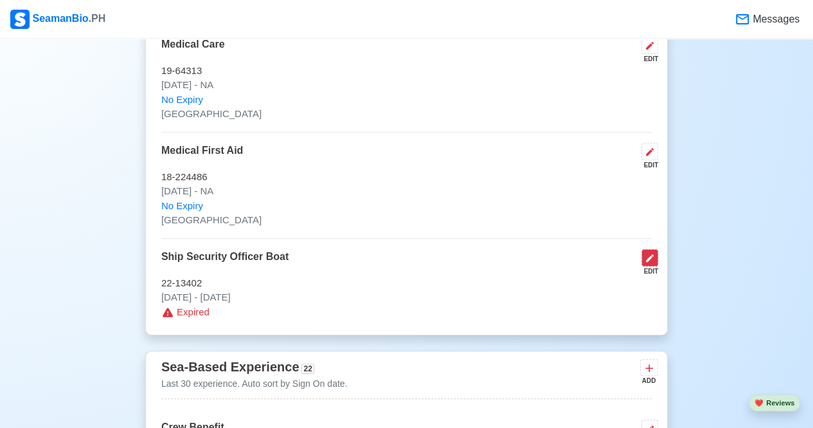
click at [653, 253] on icon at bounding box center [650, 258] width 10 height 10
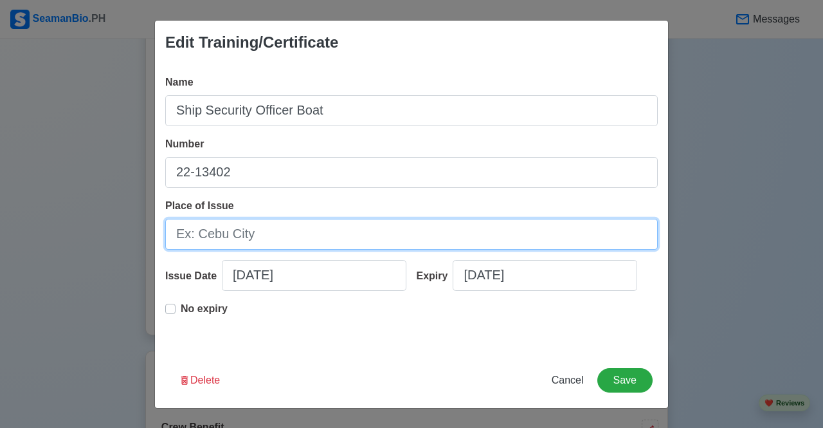
drag, startPoint x: 253, startPoint y: 236, endPoint x: 164, endPoint y: 237, distance: 89.4
click at [164, 237] on div "Name Ship Security Officer Boat Number 22-13402 Place of Issue Issue Date 09/11…" at bounding box center [411, 208] width 513 height 288
type input "[GEOGRAPHIC_DATA]"
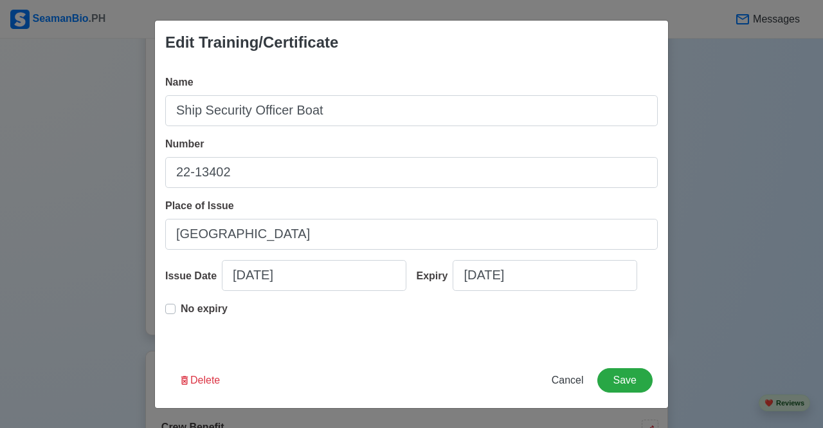
click at [176, 313] on div "No expiry" at bounding box center [196, 314] width 62 height 26
click at [181, 309] on label "No expiry" at bounding box center [204, 314] width 47 height 26
type input "09/11/2014"
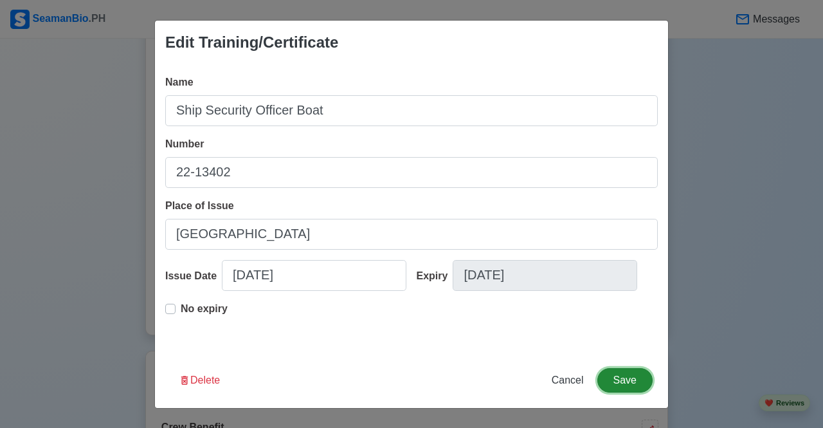
click at [635, 383] on button "Save" at bounding box center [624, 380] width 55 height 24
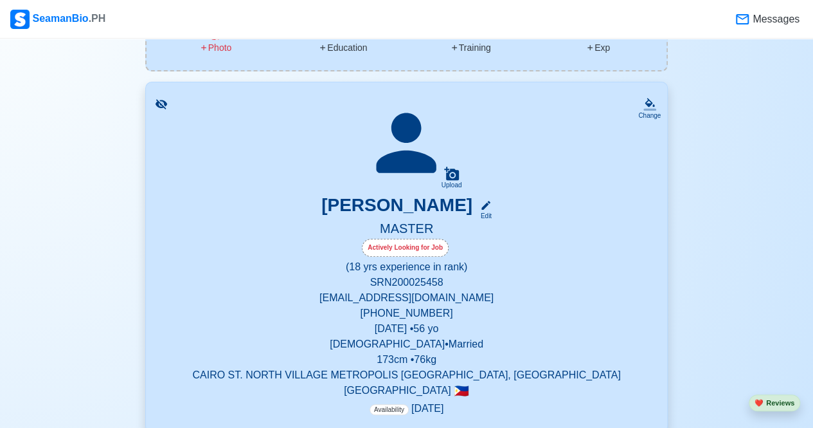
scroll to position [0, 0]
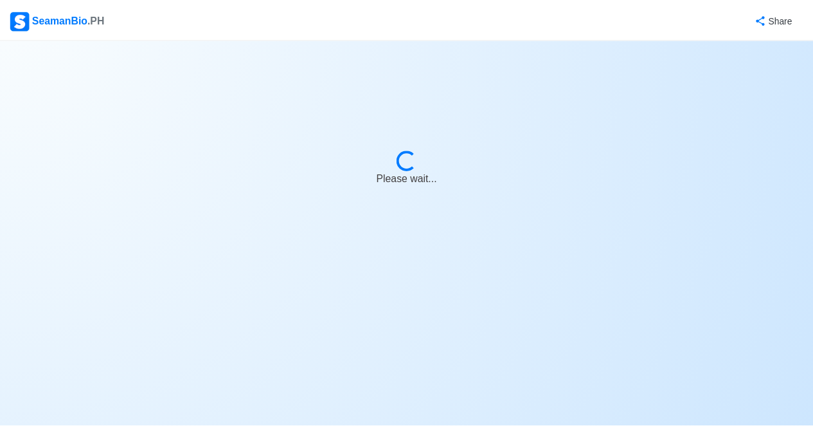
select select "Actively Looking for Job"
select select "Visible for Hiring"
select select "Married"
select select "[DEMOGRAPHIC_DATA]"
select select "PH"
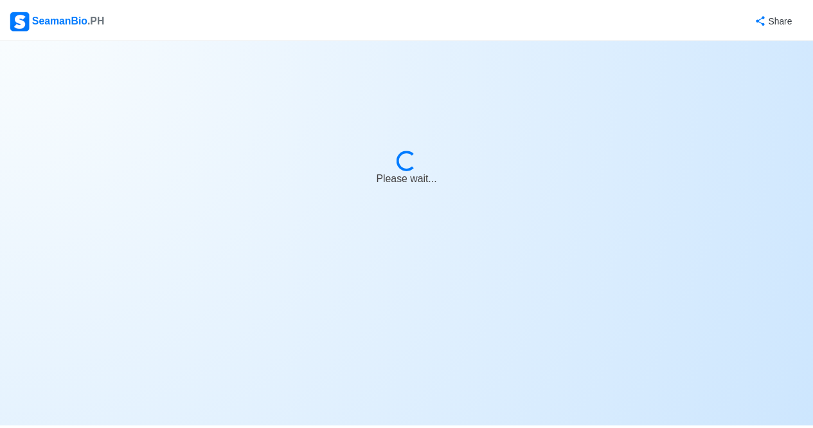
select select "18"
select select "0"
select select "1759248000000"
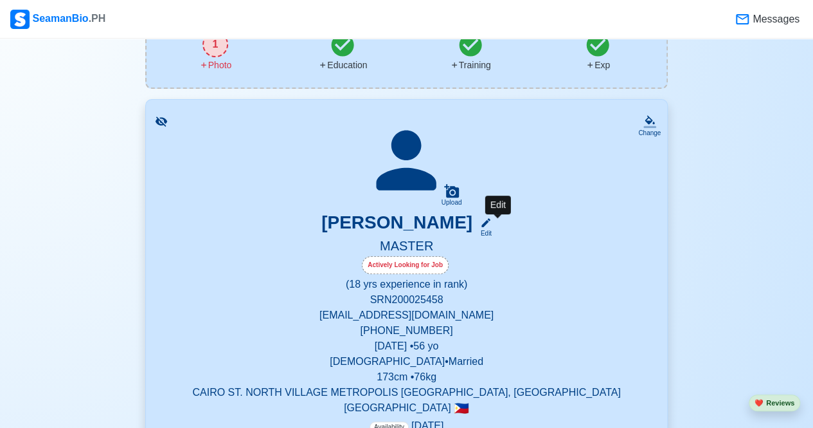
scroll to position [193, 0]
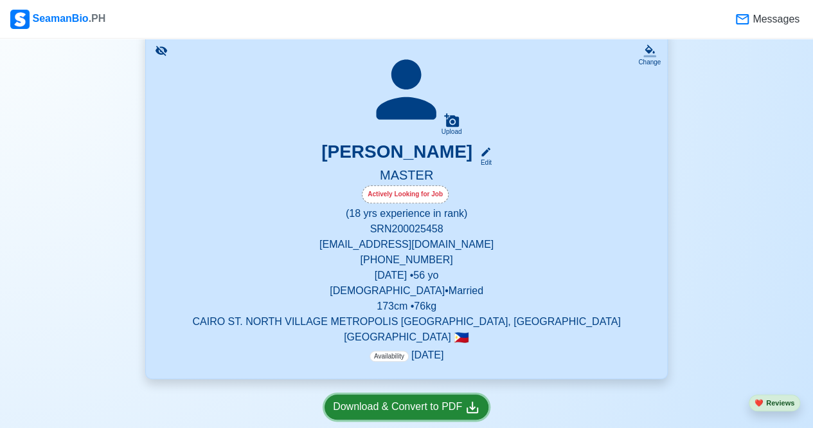
click at [387, 412] on div "Download & Convert to PDF" at bounding box center [406, 407] width 147 height 16
click at [425, 408] on div "Download & Convert to PDF" at bounding box center [406, 407] width 147 height 16
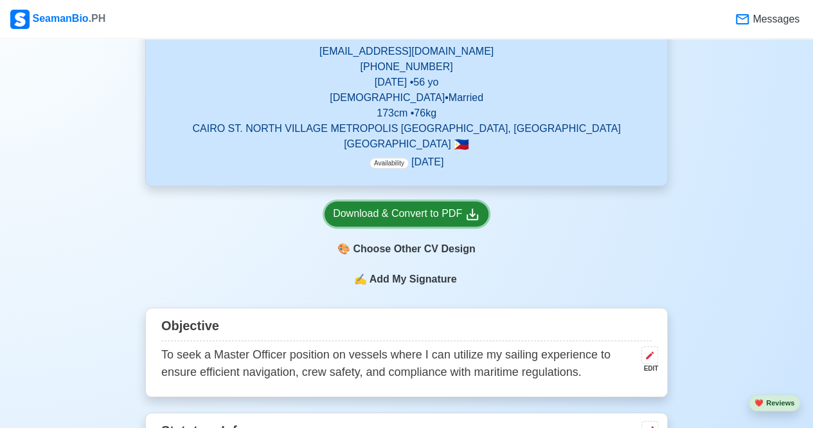
scroll to position [0, 0]
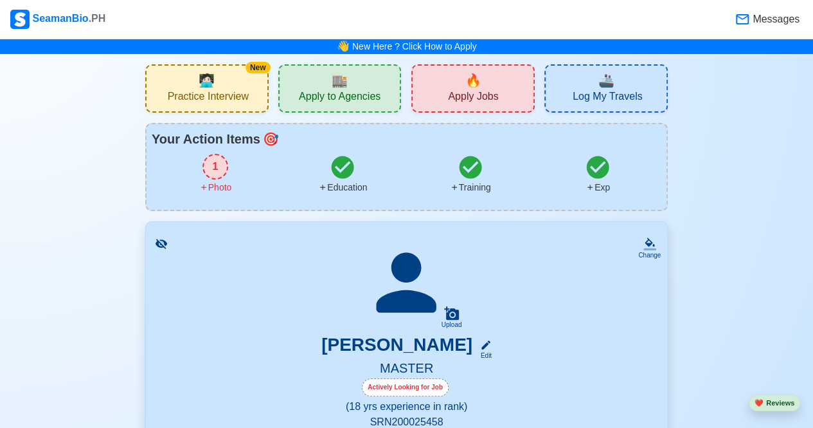
click at [342, 90] on span "Apply to Agencies" at bounding box center [340, 98] width 82 height 16
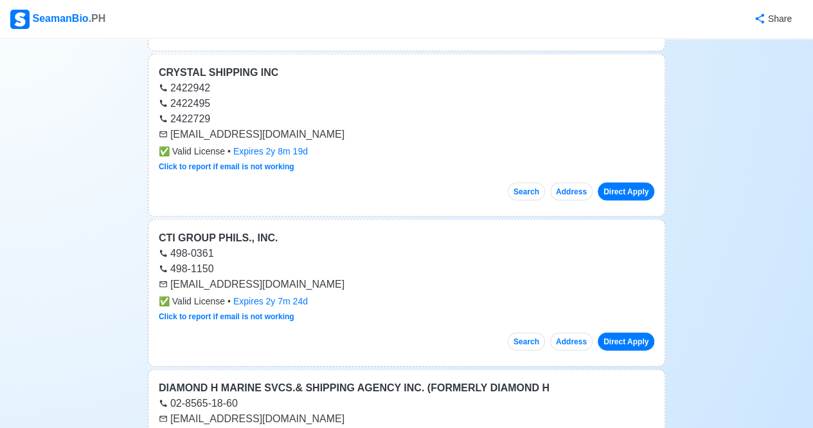
scroll to position [1350, 0]
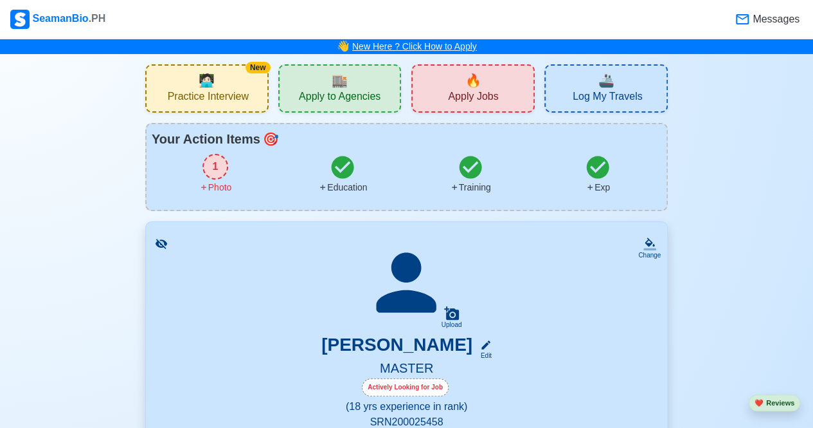
click at [431, 50] on link "New Here ? Click How to Apply" at bounding box center [414, 46] width 125 height 10
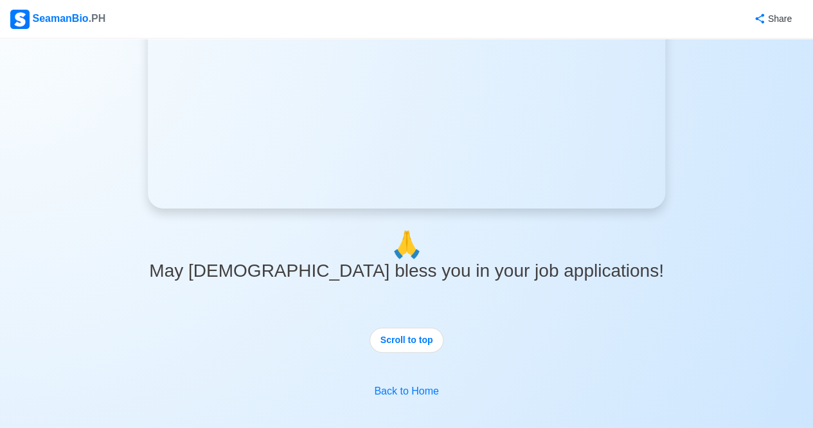
scroll to position [2253, 0]
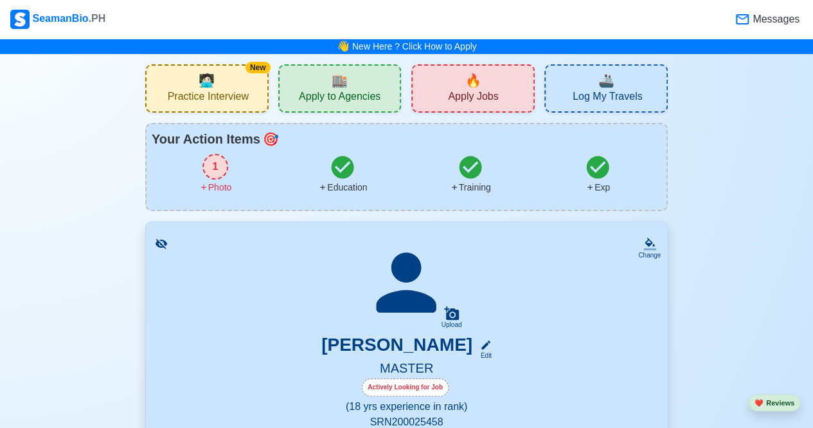
click at [226, 90] on span "Practice Interview" at bounding box center [208, 98] width 81 height 16
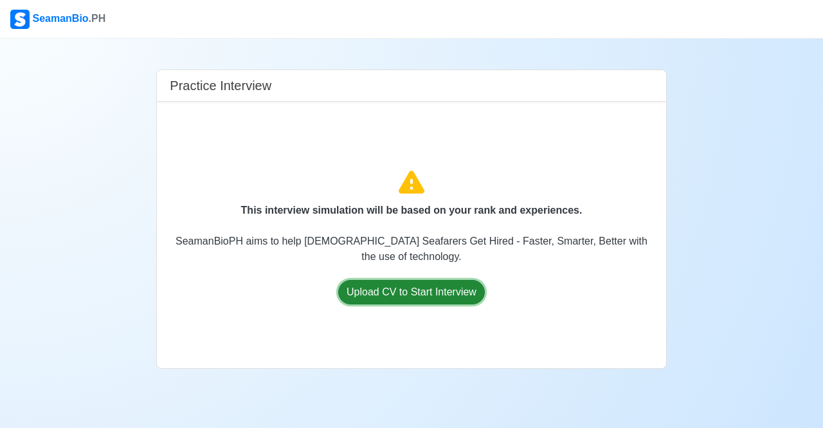
click at [397, 289] on button "Upload CV to Start Interview" at bounding box center [411, 292] width 147 height 24
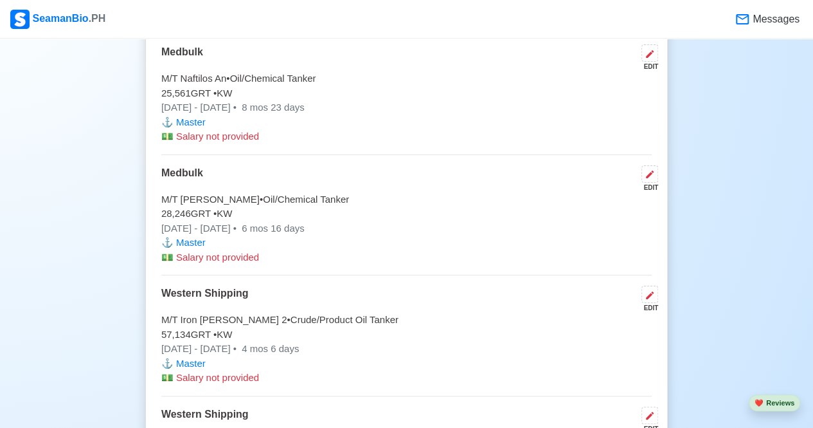
scroll to position [4886, 0]
